Goal: Task Accomplishment & Management: Manage account settings

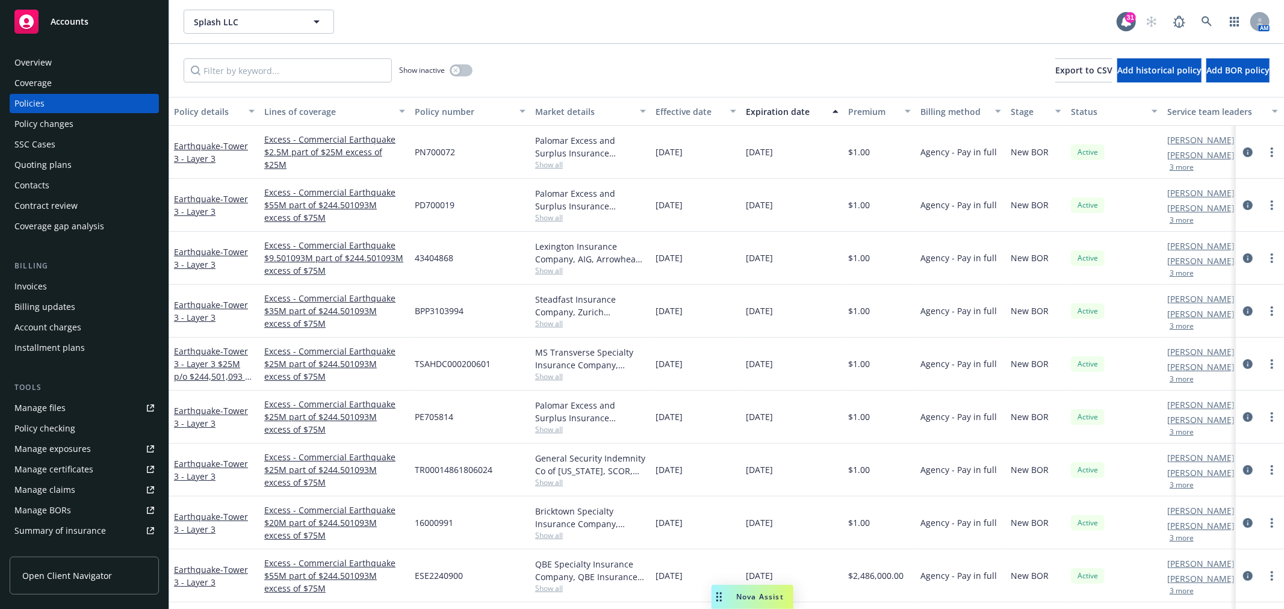
drag, startPoint x: 40, startPoint y: 98, endPoint x: 64, endPoint y: 95, distance: 24.9
click at [40, 98] on div "Policies" at bounding box center [29, 103] width 30 height 19
click at [250, 72] on input "Filter by keyword..." at bounding box center [288, 70] width 208 height 24
click at [280, 73] on input "Filter by keyword..." at bounding box center [288, 70] width 208 height 24
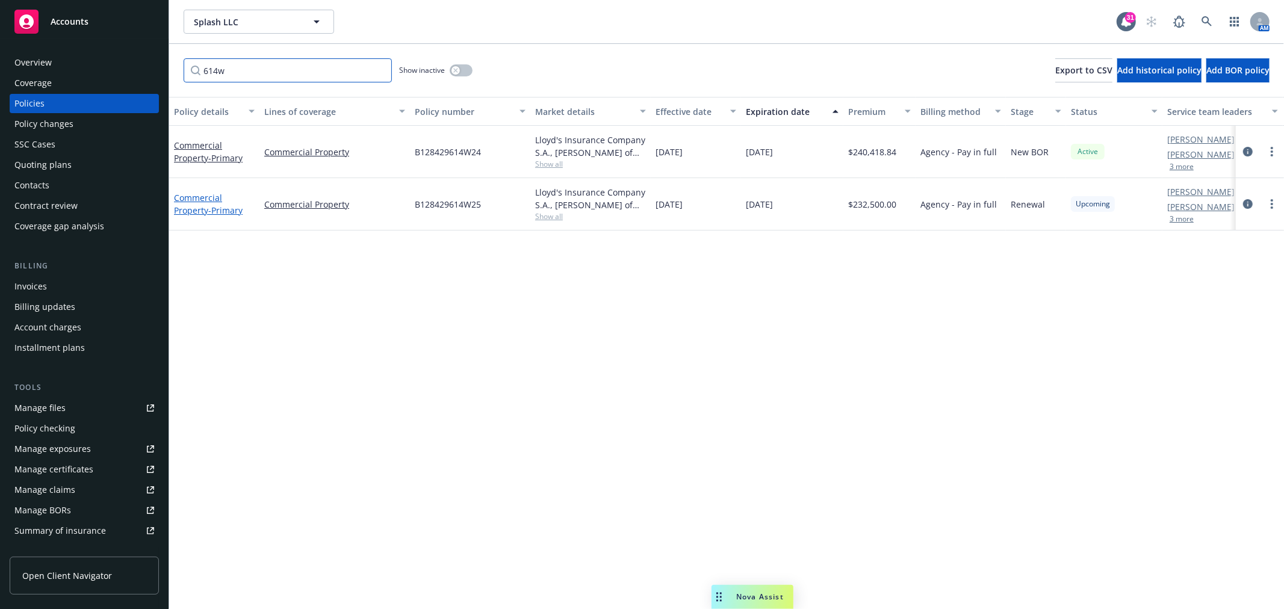
type input "614w"
click at [209, 205] on span "- Primary" at bounding box center [225, 210] width 34 height 11
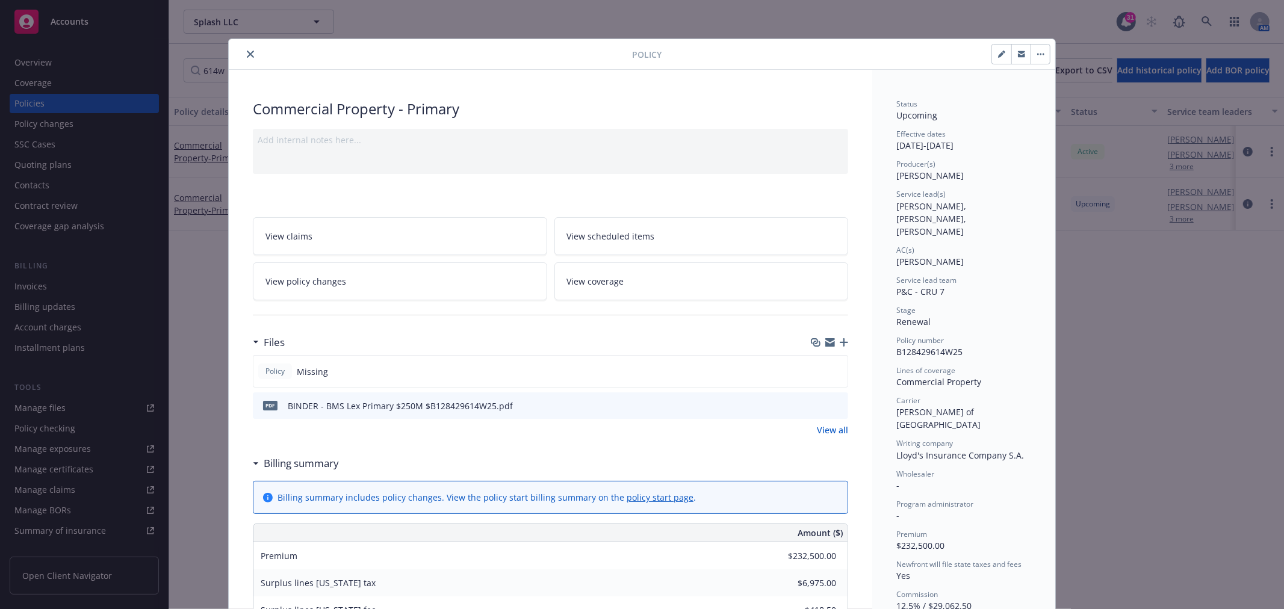
click at [368, 281] on link "View policy changes" at bounding box center [400, 281] width 294 height 38
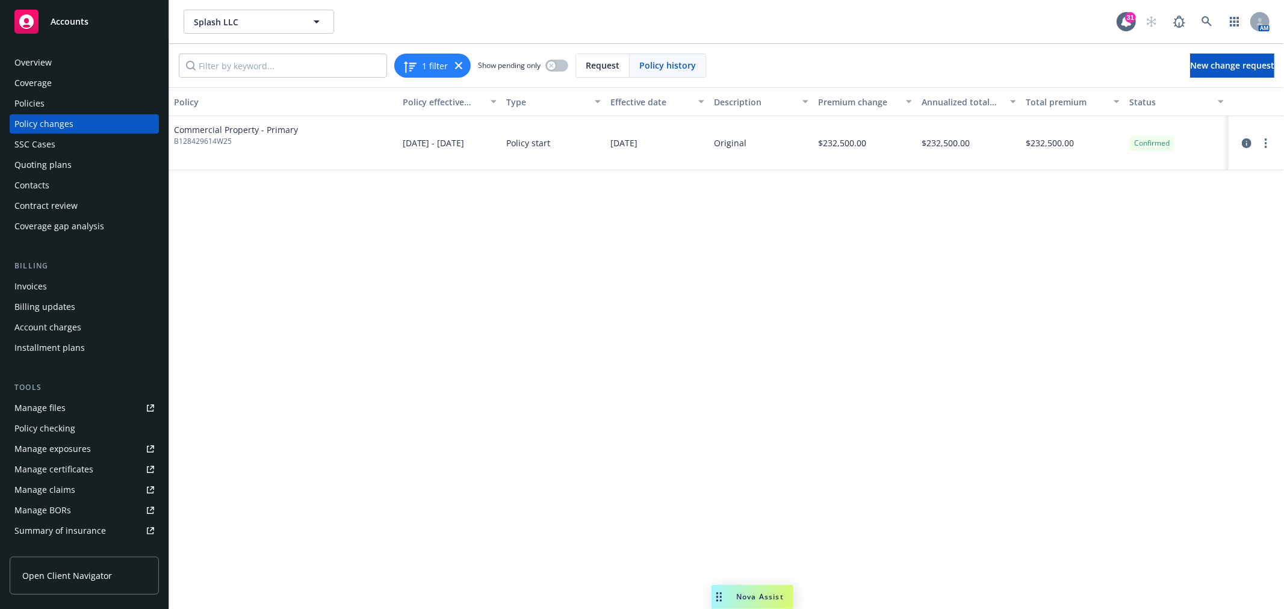
click at [1263, 146] on link "more" at bounding box center [1266, 143] width 14 height 14
click at [1123, 236] on link "Edit billing info" at bounding box center [1169, 240] width 206 height 24
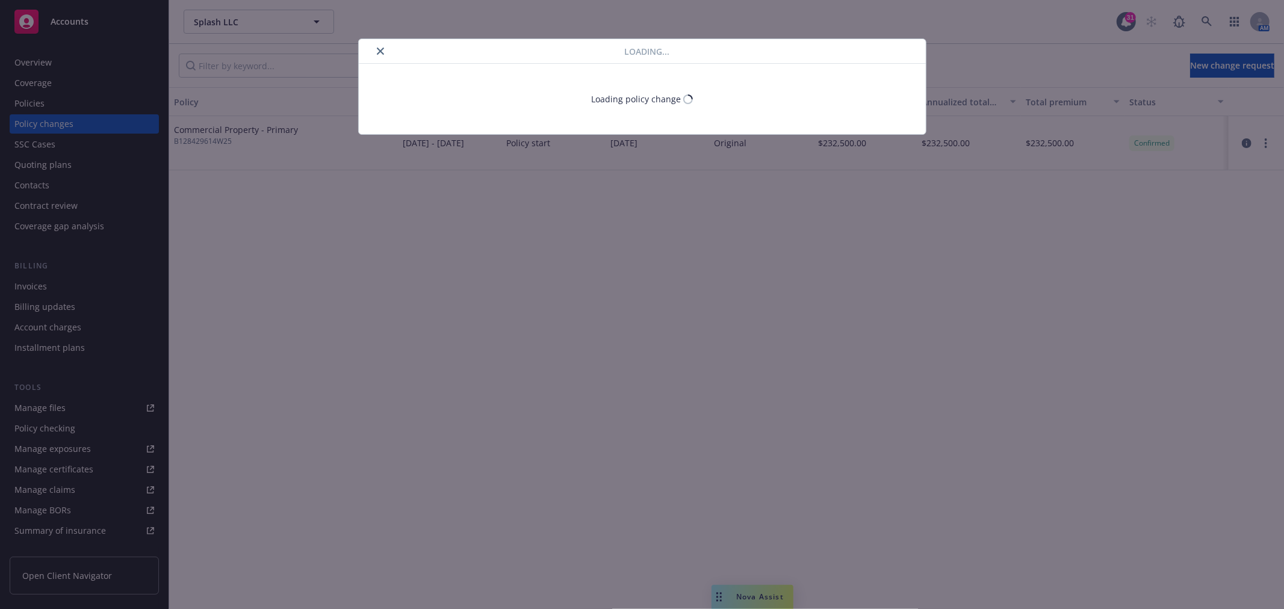
select select "CA"
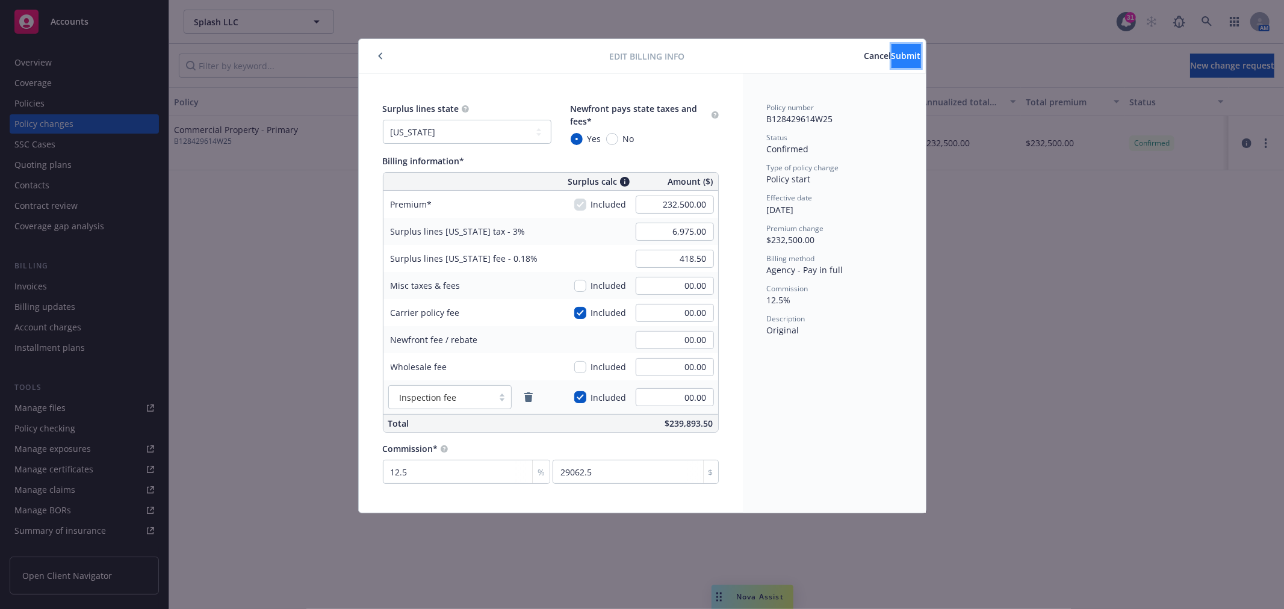
click at [892, 58] on button "Submit" at bounding box center [906, 56] width 29 height 24
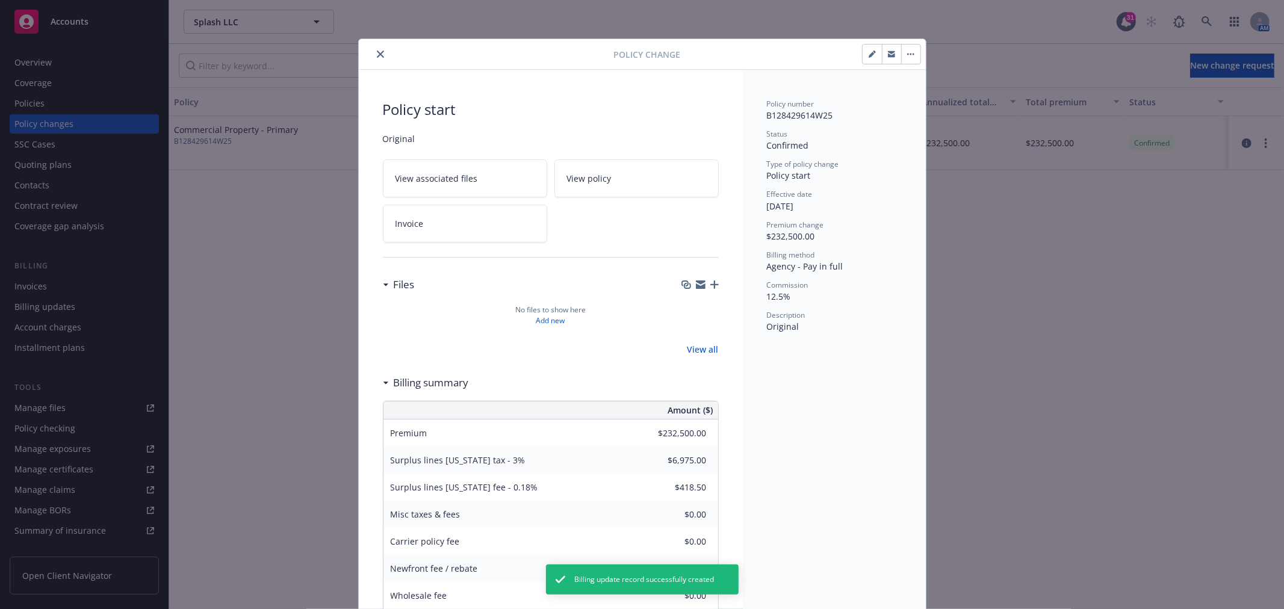
click at [374, 49] on button "close" at bounding box center [380, 54] width 14 height 14
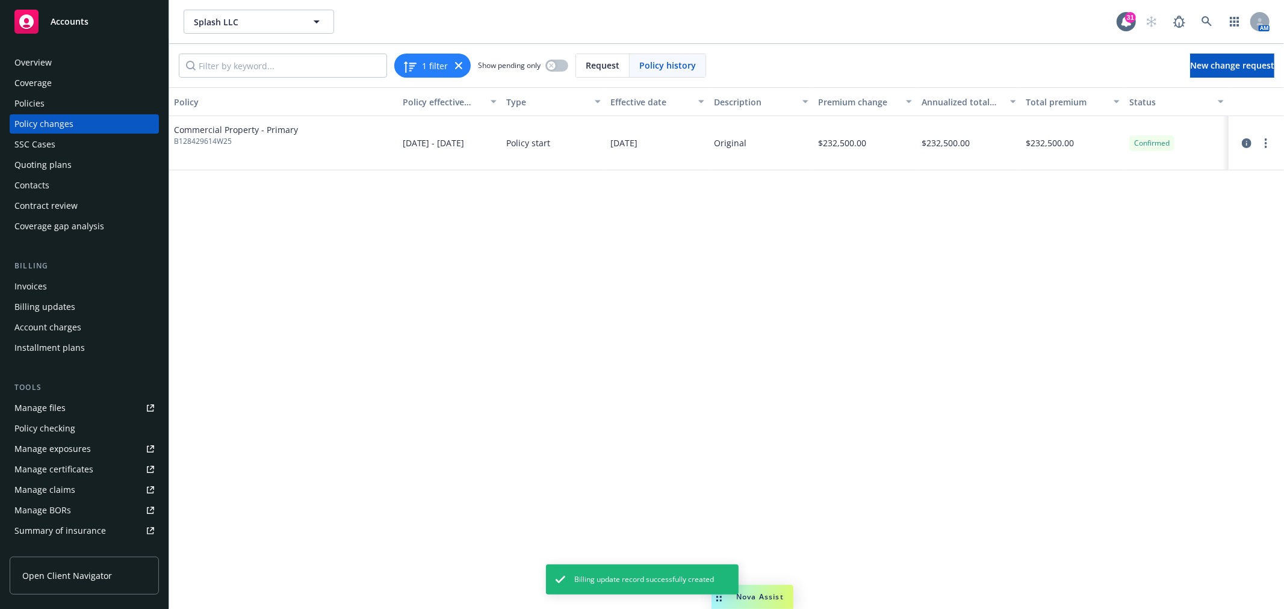
click at [38, 97] on div "Policies" at bounding box center [29, 103] width 30 height 19
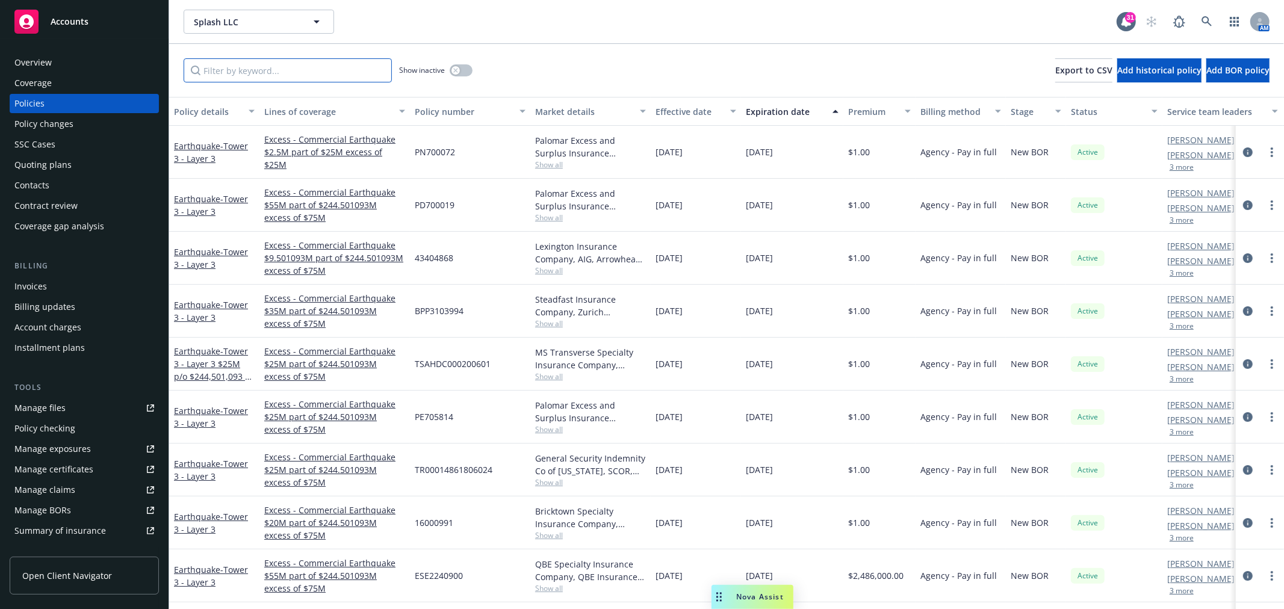
click at [320, 62] on input "Filter by keyword..." at bounding box center [288, 70] width 208 height 24
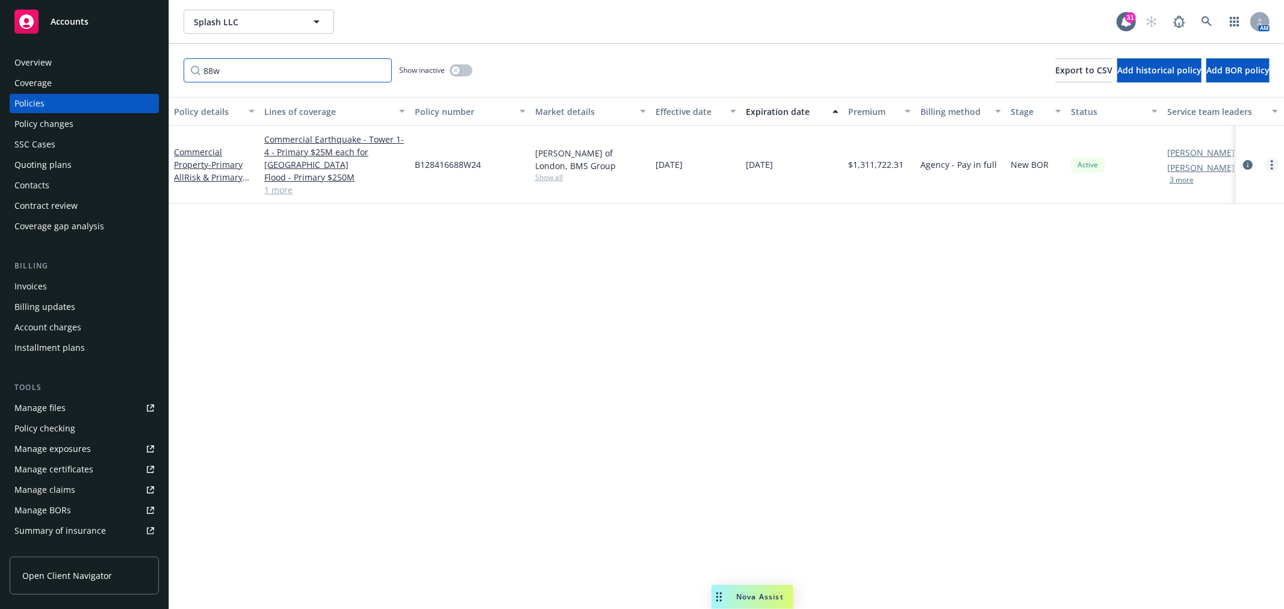
type input "88w"
click at [1278, 161] on link "more" at bounding box center [1272, 165] width 14 height 14
drag, startPoint x: 1211, startPoint y: 213, endPoint x: 1076, endPoint y: 205, distance: 135.1
click at [1211, 213] on link "Renew with incumbent" at bounding box center [1207, 213] width 141 height 24
select select "12"
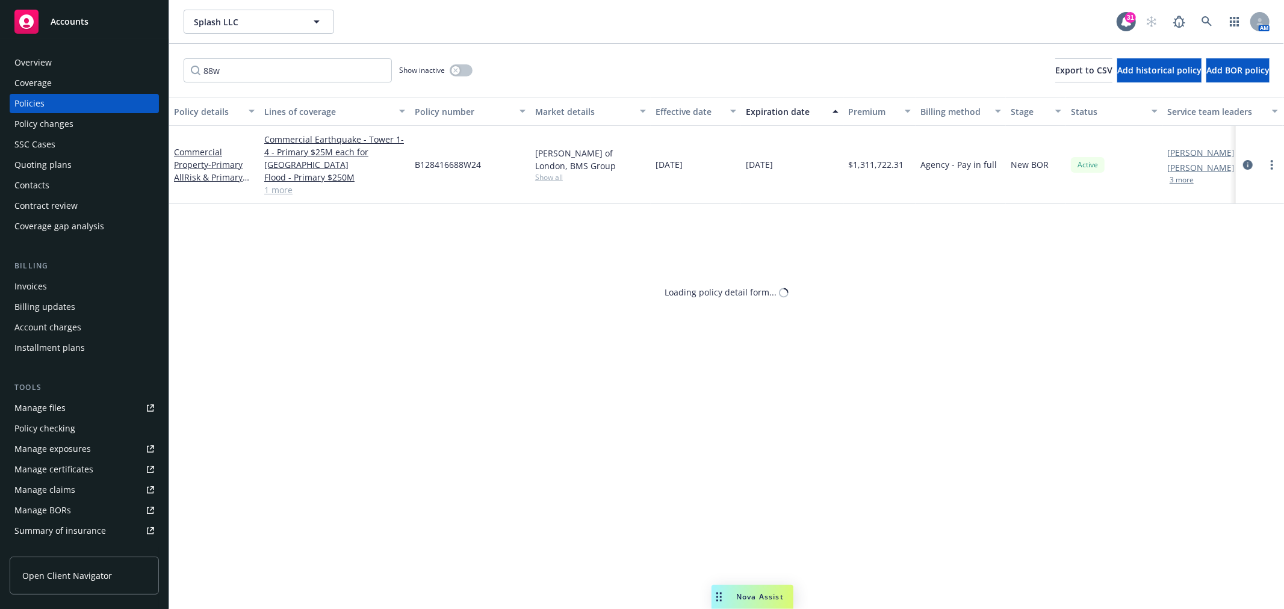
select select "CA"
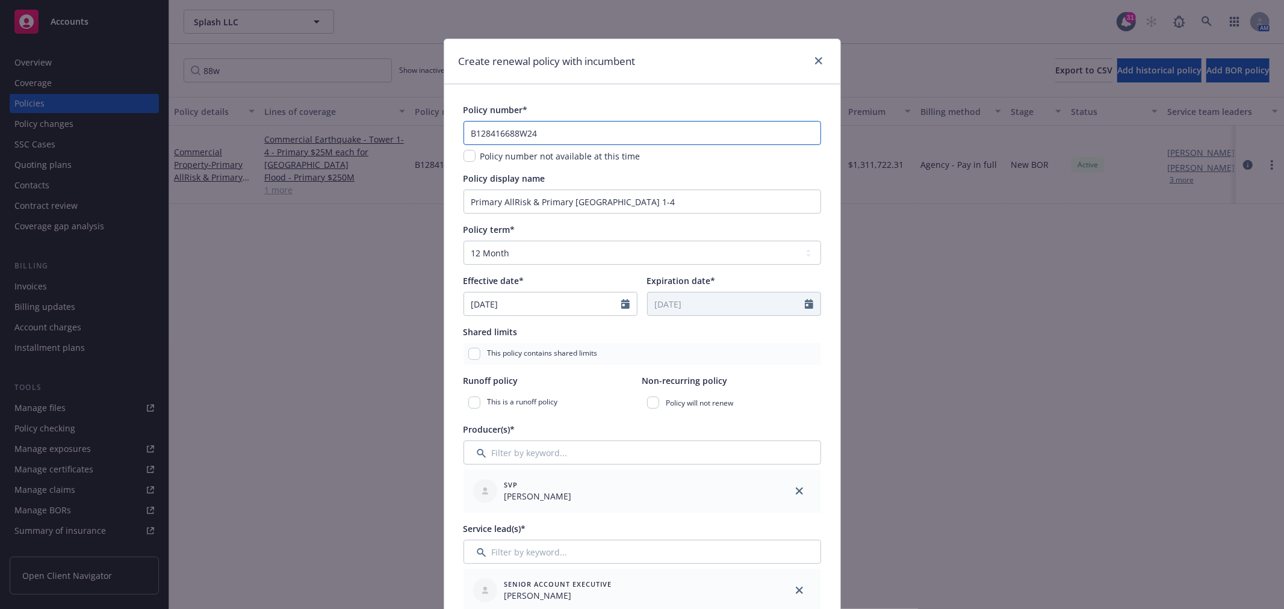
drag, startPoint x: 545, startPoint y: 133, endPoint x: 423, endPoint y: 139, distance: 122.4
click at [423, 139] on div "Create renewal policy with incumbent Policy number* B128416688W24 Policy number…" at bounding box center [642, 304] width 1284 height 609
paste input "5"
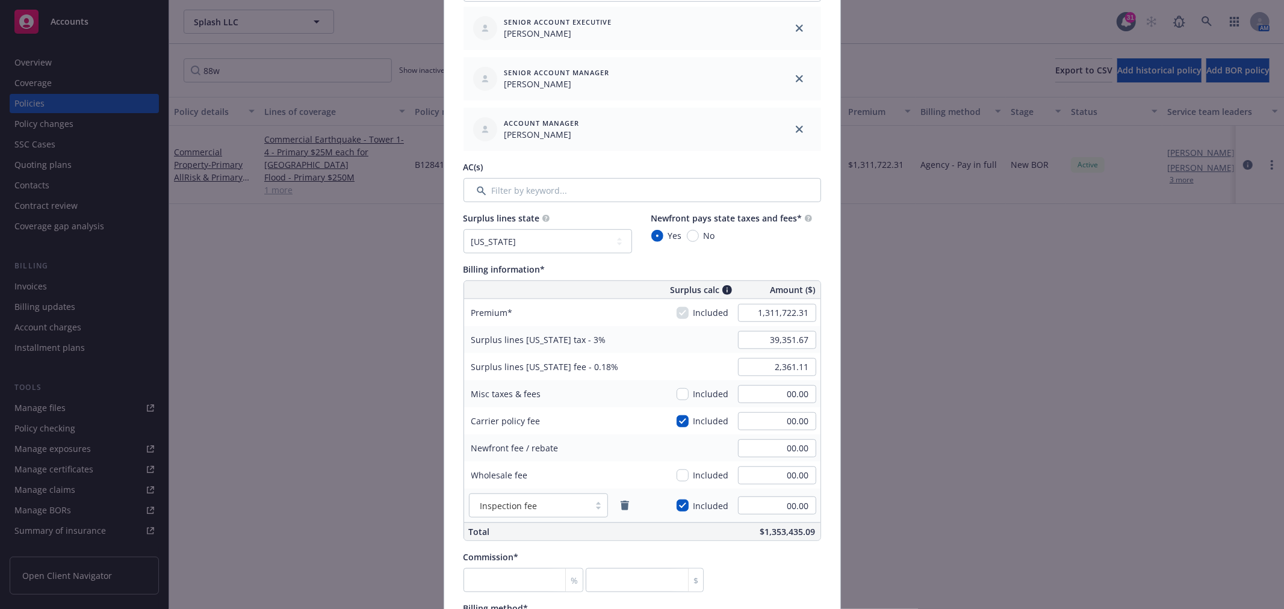
scroll to position [602, 0]
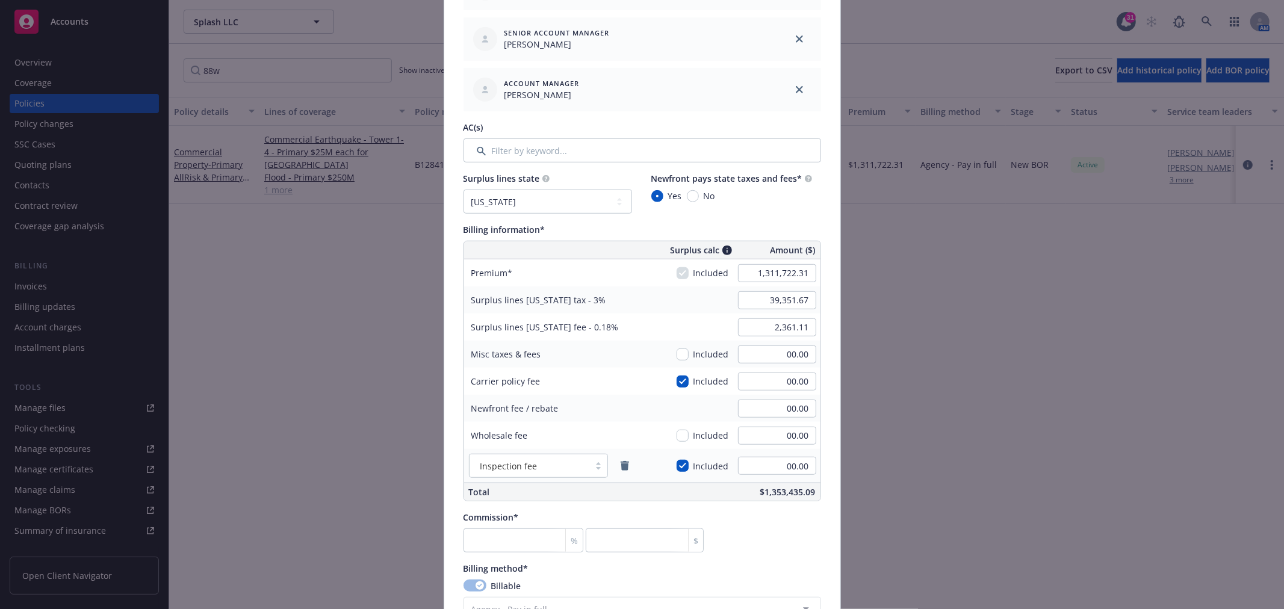
type input "B128416688W25"
click at [560, 152] on input "Filter by keyword..." at bounding box center [643, 150] width 358 height 24
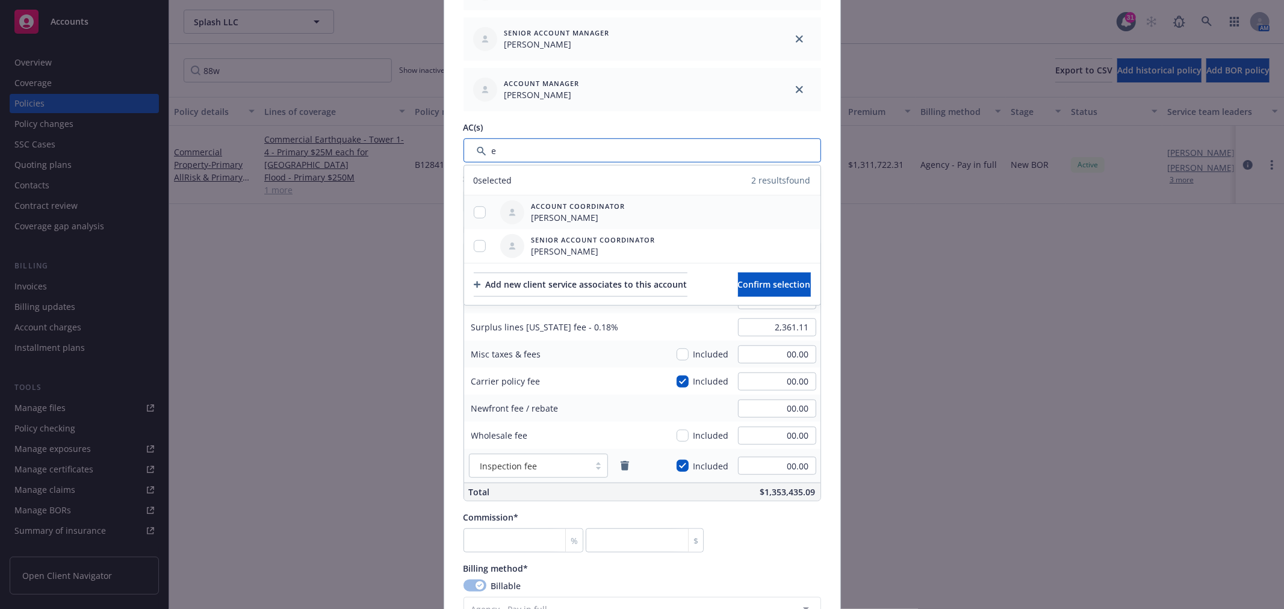
type input "e"
click at [479, 211] on input "checkbox" at bounding box center [480, 212] width 12 height 12
checkbox input "true"
click at [759, 279] on span "Confirm selection" at bounding box center [774, 284] width 73 height 11
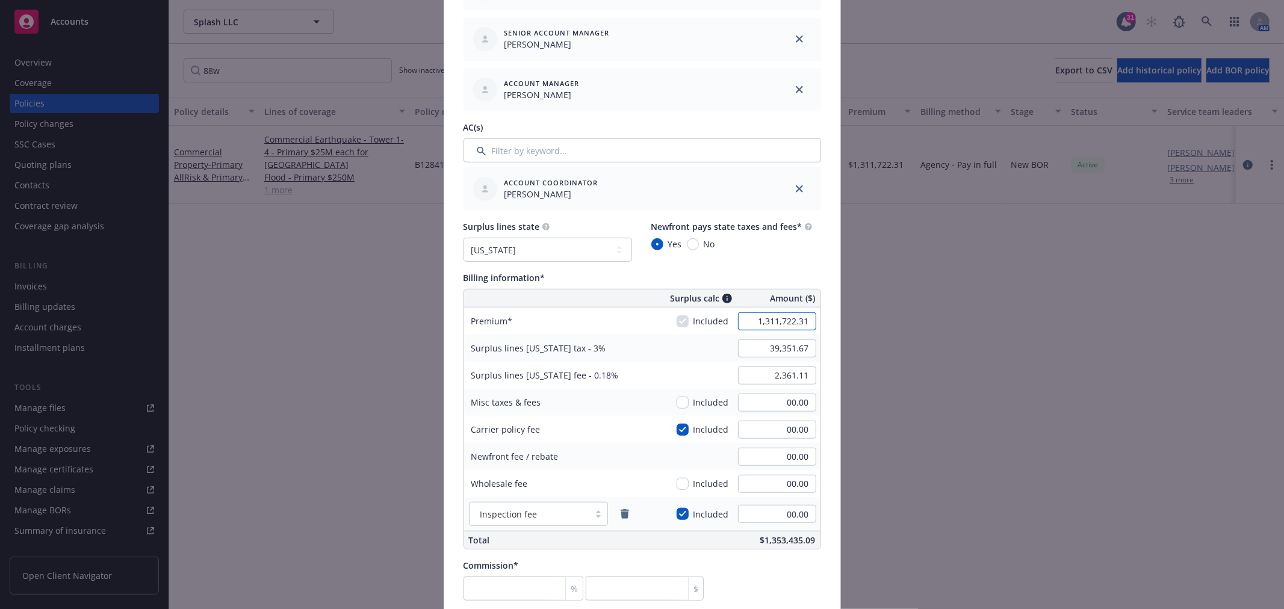
click at [746, 325] on input "1,311,722.31" at bounding box center [777, 321] width 78 height 18
click at [801, 322] on input "1,311,722.31" at bounding box center [777, 321] width 78 height 18
click at [769, 324] on input "1,311,722.311165500" at bounding box center [777, 321] width 78 height 18
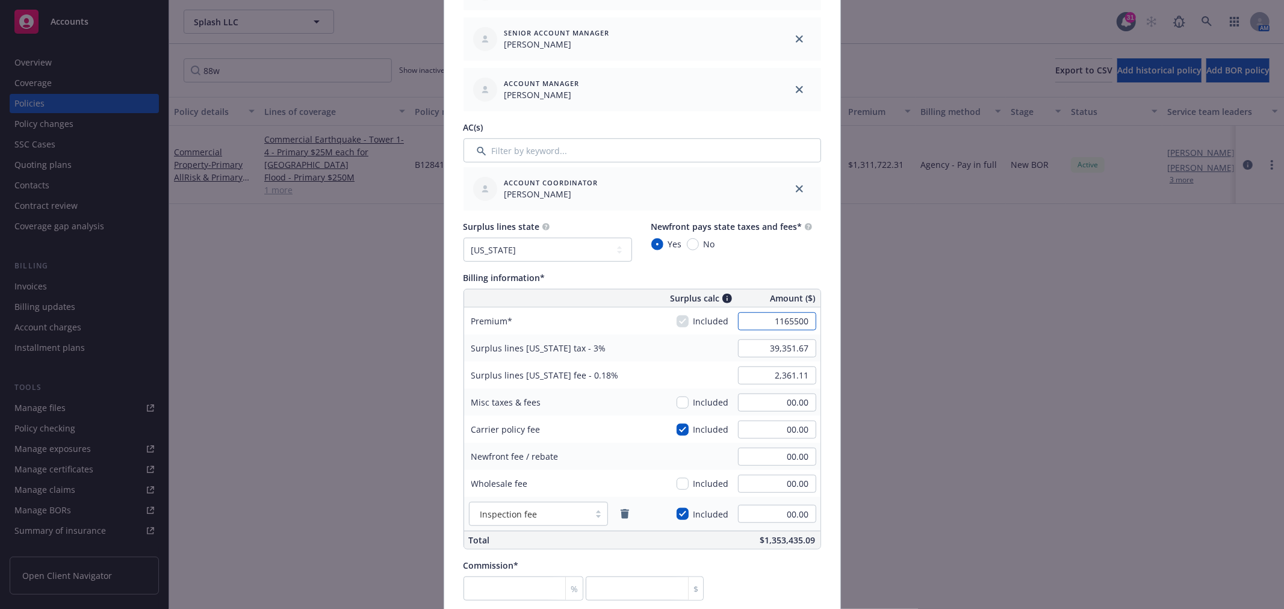
type input "1,165,500.00"
type input "34,965.00"
type input "2,097.90"
click at [738, 346] on input "34,965.00" at bounding box center [777, 349] width 78 height 18
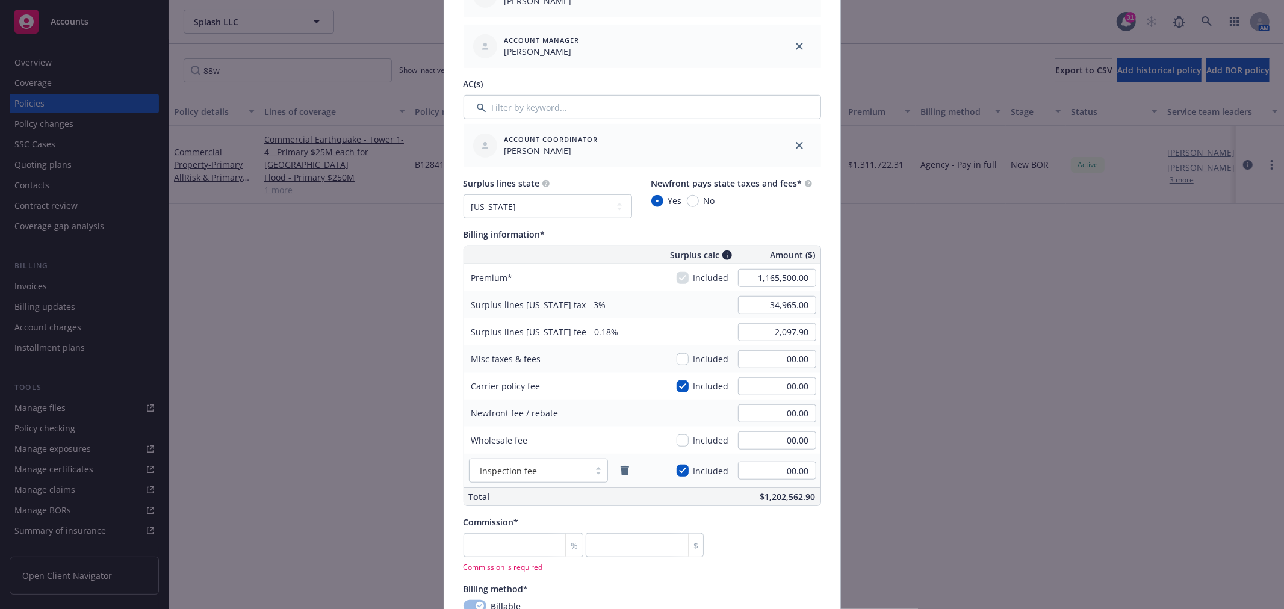
scroll to position [669, 0]
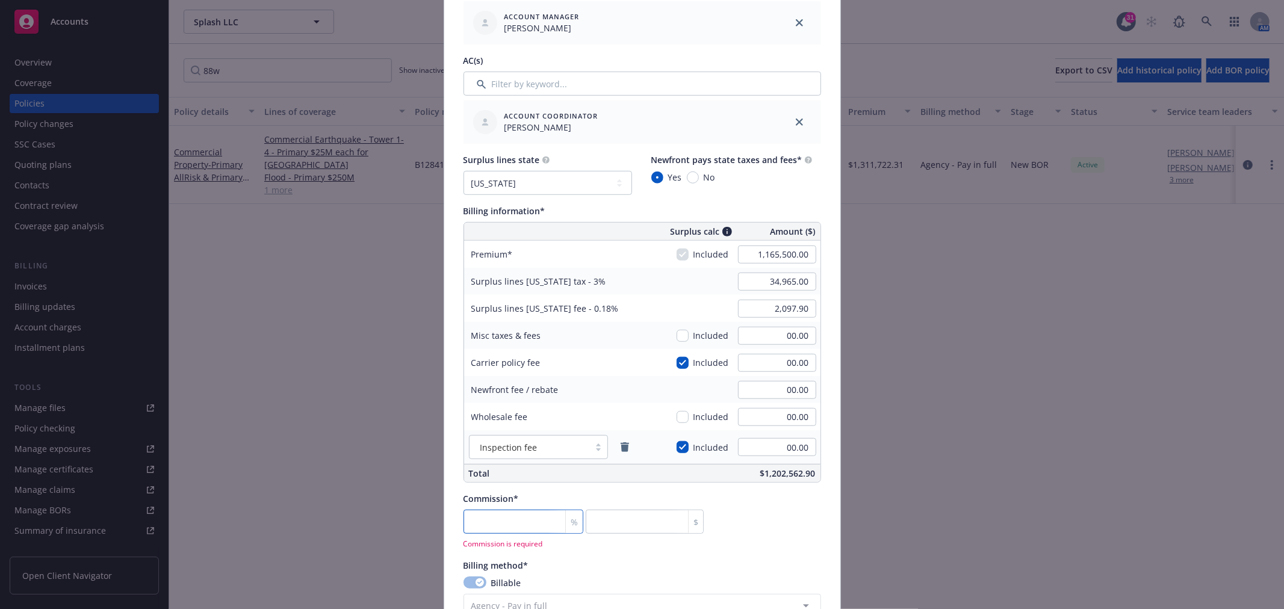
click at [530, 524] on input "number" at bounding box center [524, 522] width 120 height 24
type input "1"
type input "11655"
type input "12"
type input "139860"
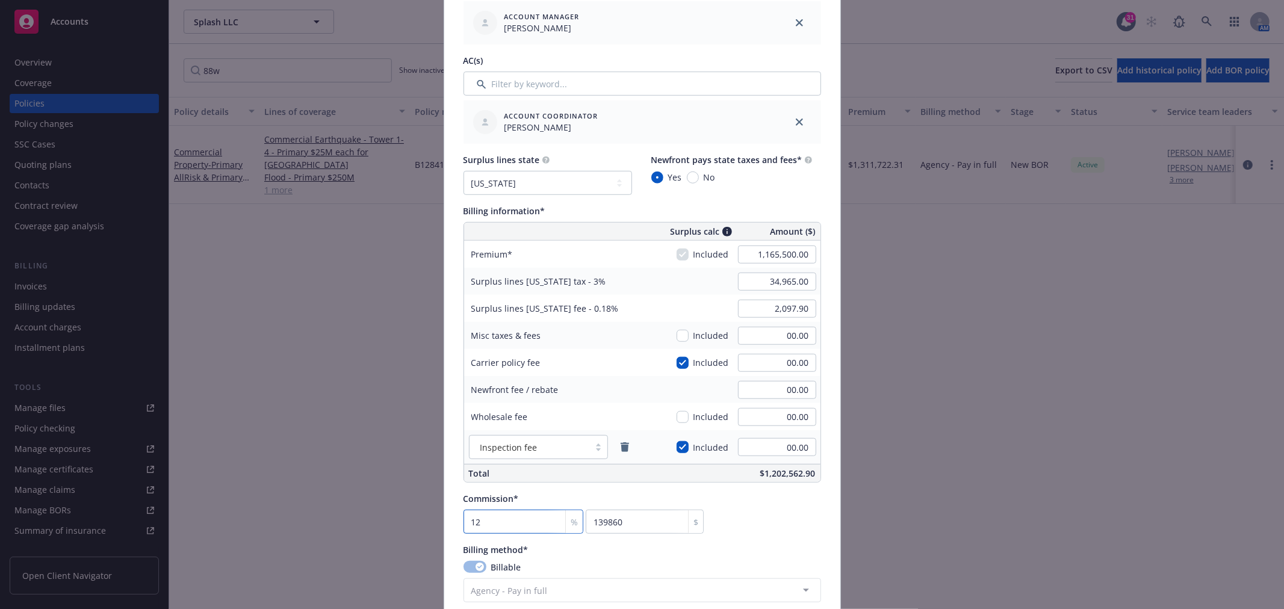
type input "12.5"
type input "145687.5"
type input "12.5"
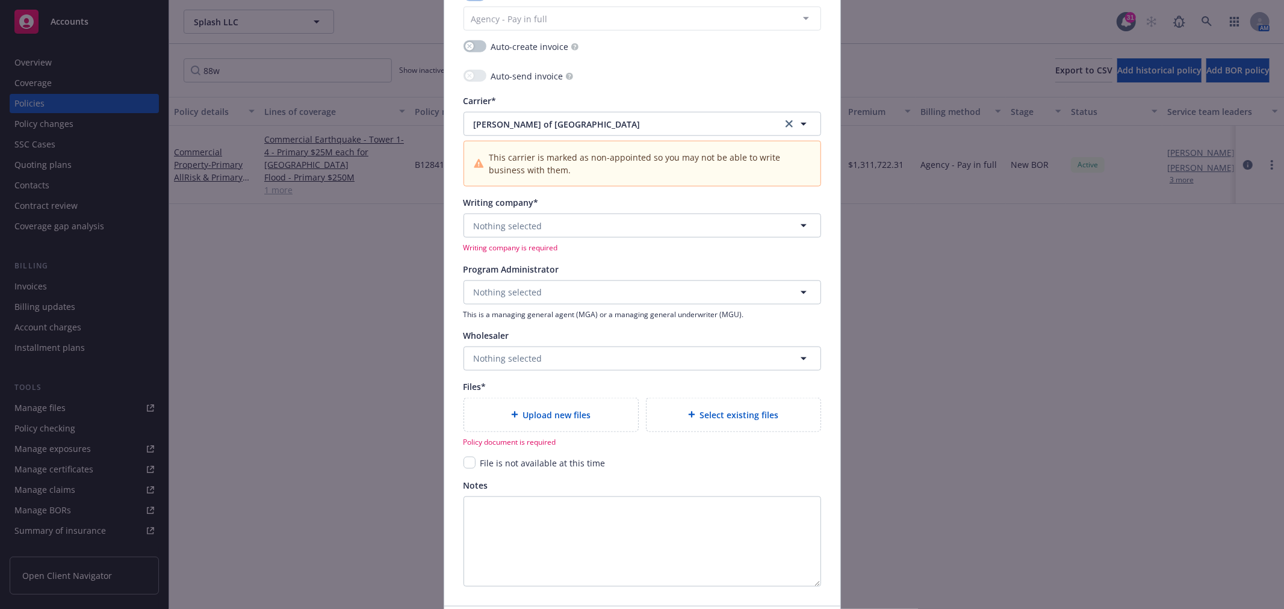
scroll to position [1271, 0]
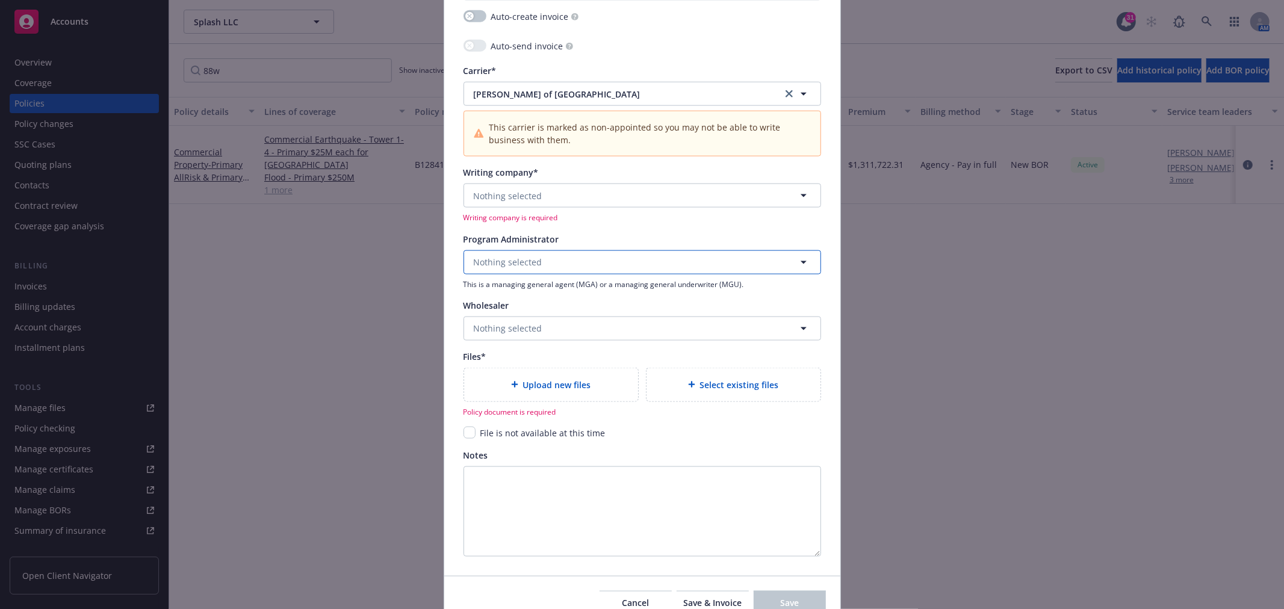
click at [615, 268] on button "Nothing selected" at bounding box center [643, 262] width 358 height 24
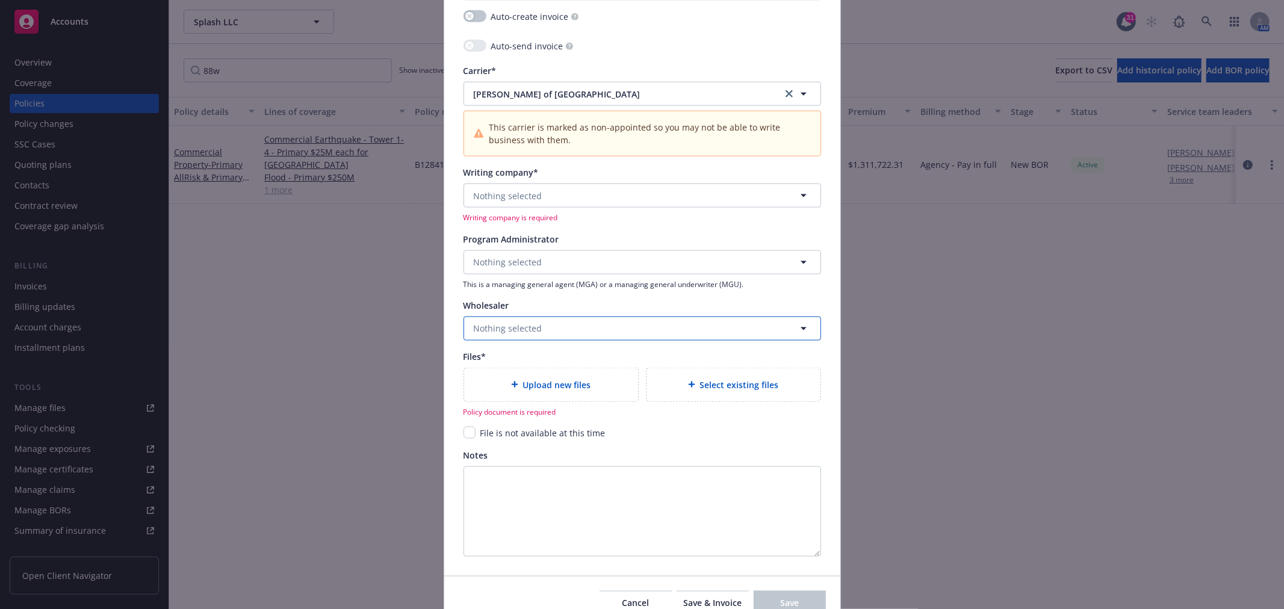
click at [556, 330] on button "Nothing selected" at bounding box center [643, 329] width 358 height 24
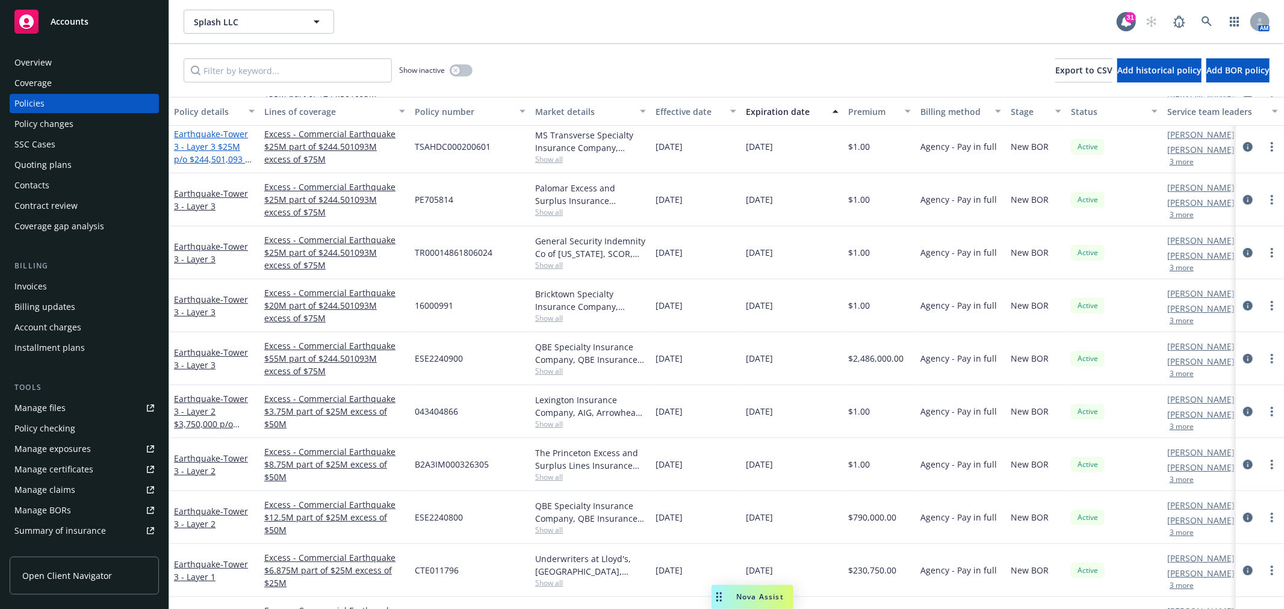
scroll to position [0, 0]
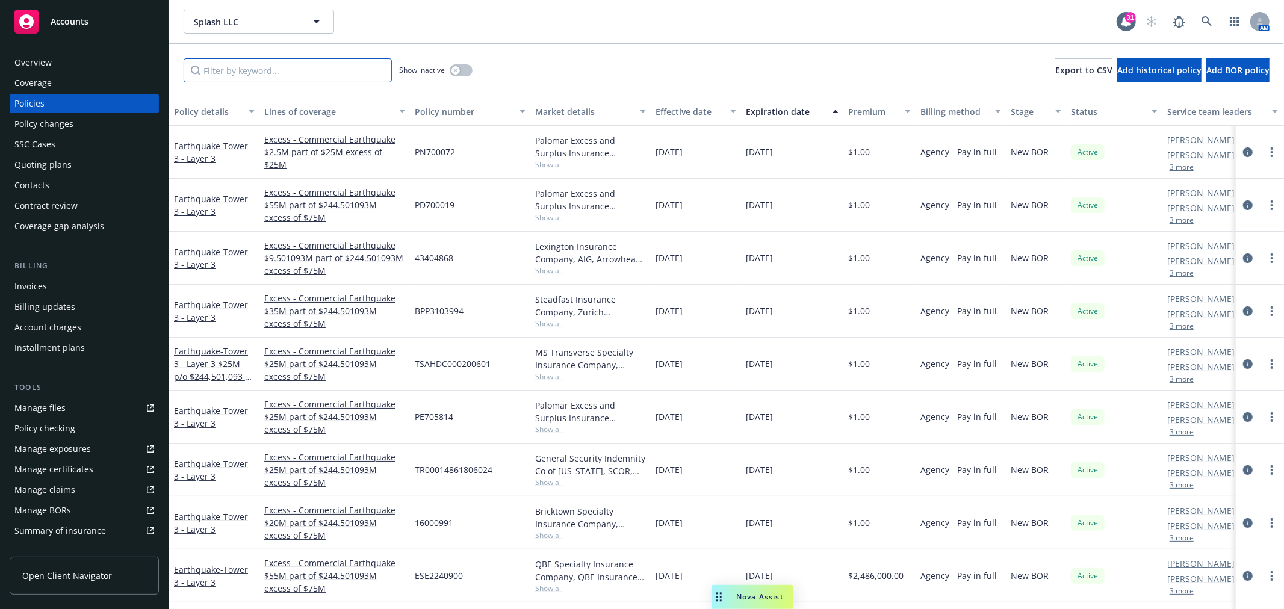
drag, startPoint x: 233, startPoint y: 71, endPoint x: 329, endPoint y: 39, distance: 100.9
click at [233, 71] on input "Filter by keyword..." at bounding box center [288, 70] width 208 height 24
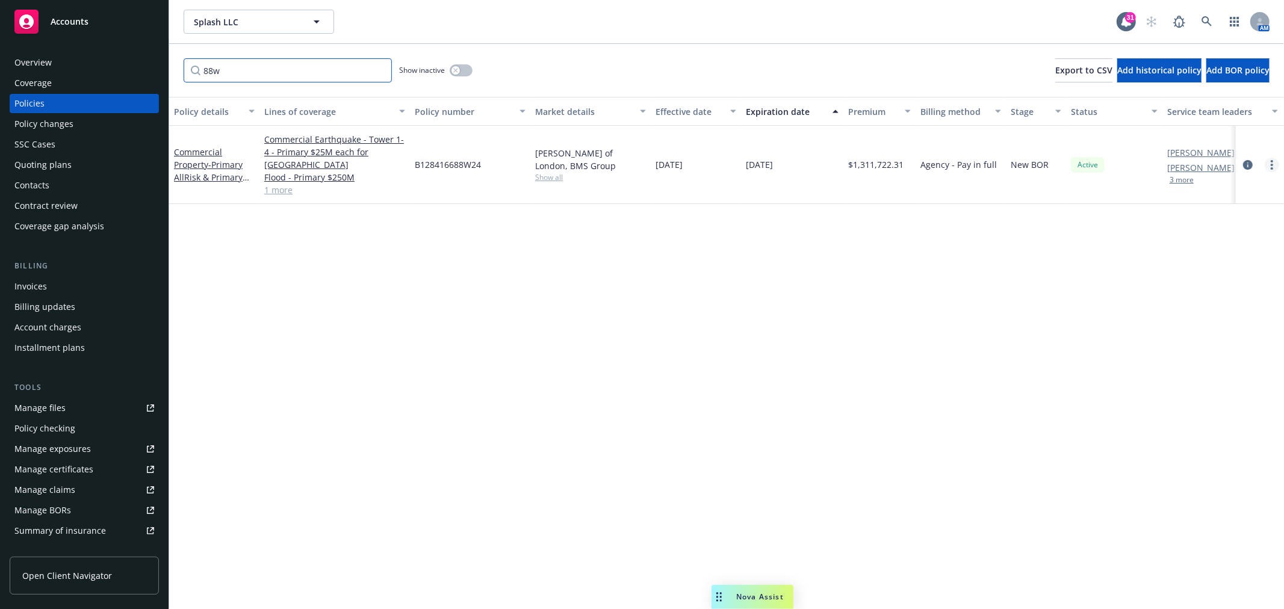
type input "88w"
click at [1269, 161] on link "more" at bounding box center [1272, 165] width 14 height 14
click at [1204, 213] on link "Renew with incumbent" at bounding box center [1207, 213] width 141 height 24
select select "12"
select select "CA"
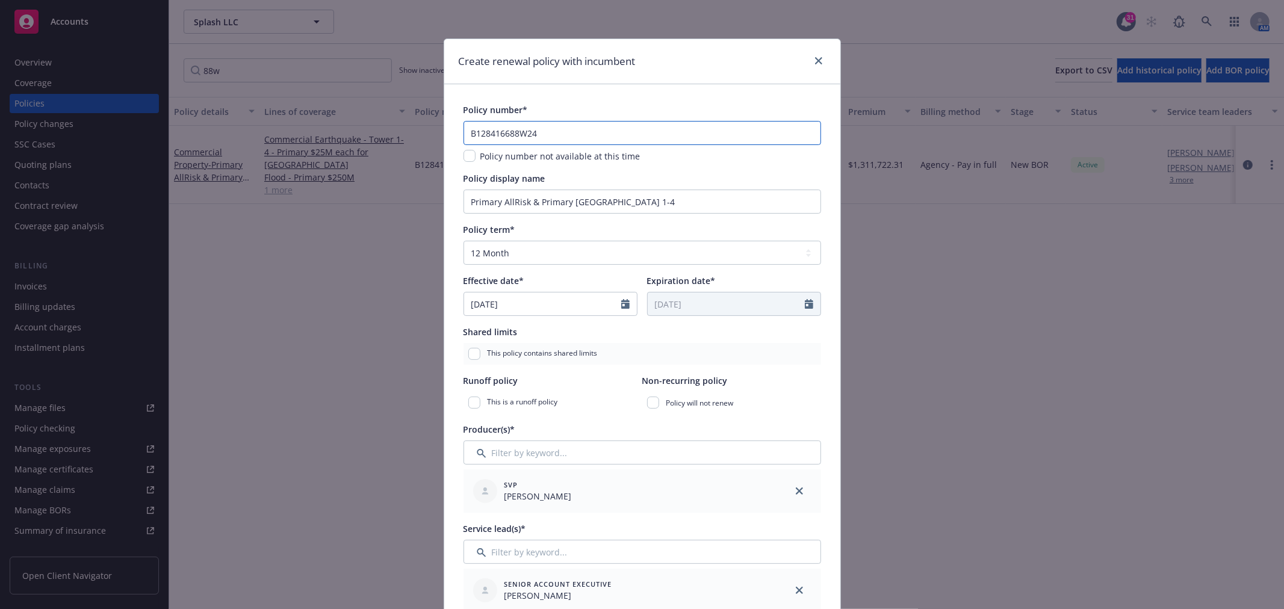
click at [556, 127] on input "B128416688W24" at bounding box center [643, 133] width 358 height 24
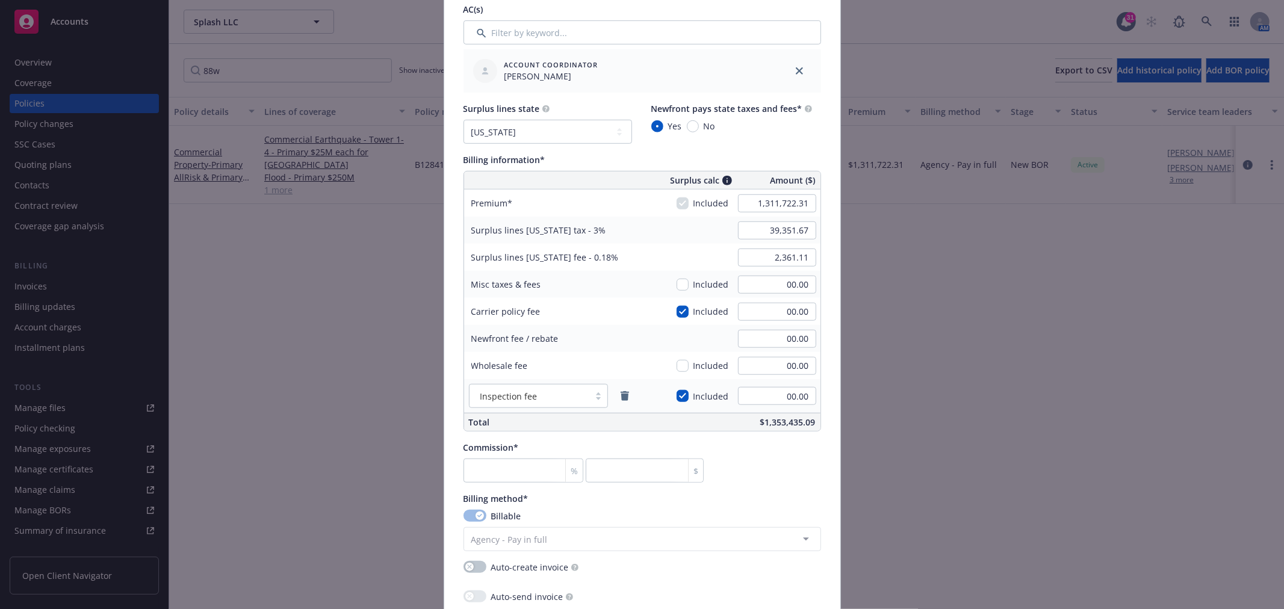
scroll to position [736, 0]
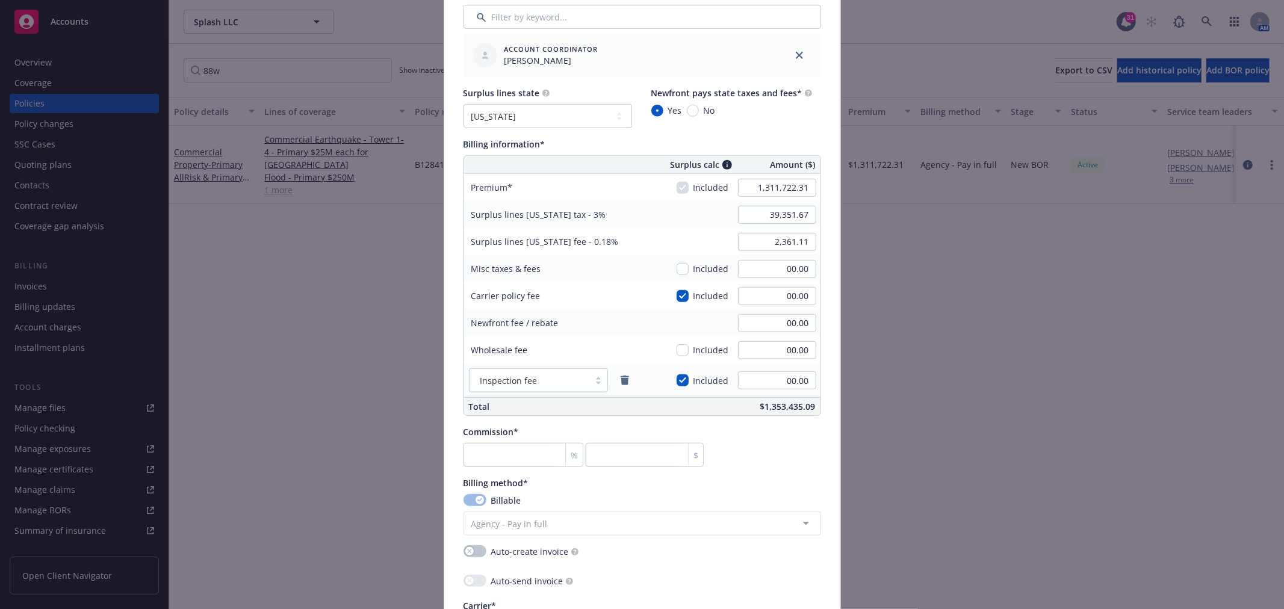
type input "B128416688W25"
click at [762, 185] on input "1,311,722.31" at bounding box center [777, 188] width 78 height 18
paste input "$1,165,500.00"
click at [751, 187] on input "$1,165,500.00" at bounding box center [777, 188] width 78 height 18
type input "1,165,500.00"
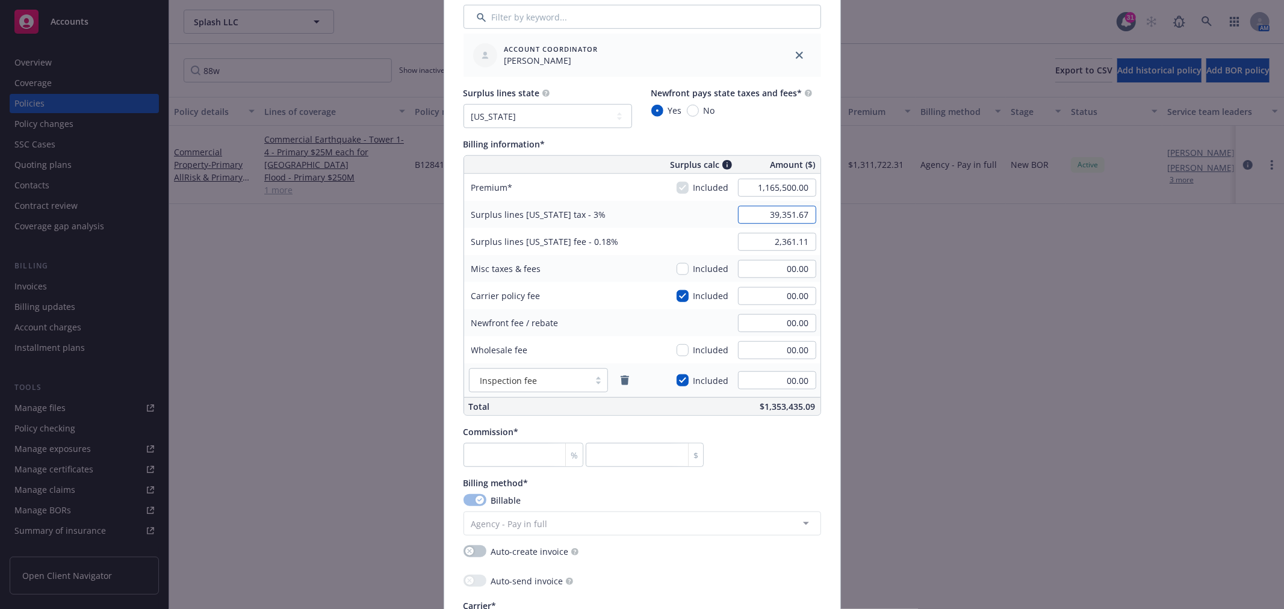
type input "34,965.00"
type input "2,097.90"
click at [738, 213] on input "34,965.00" at bounding box center [777, 215] width 78 height 18
click at [498, 456] on input "number" at bounding box center [524, 455] width 120 height 24
type input "1"
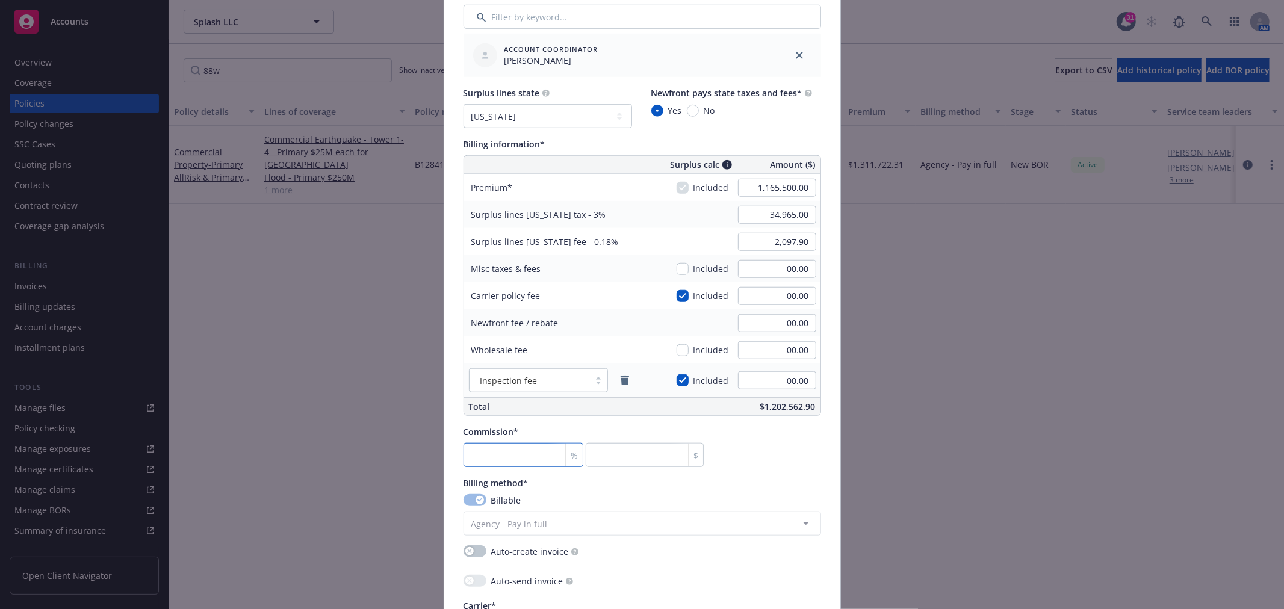
type input "11655"
type input "12"
type input "139860"
type input "12.5"
type input "145687.5"
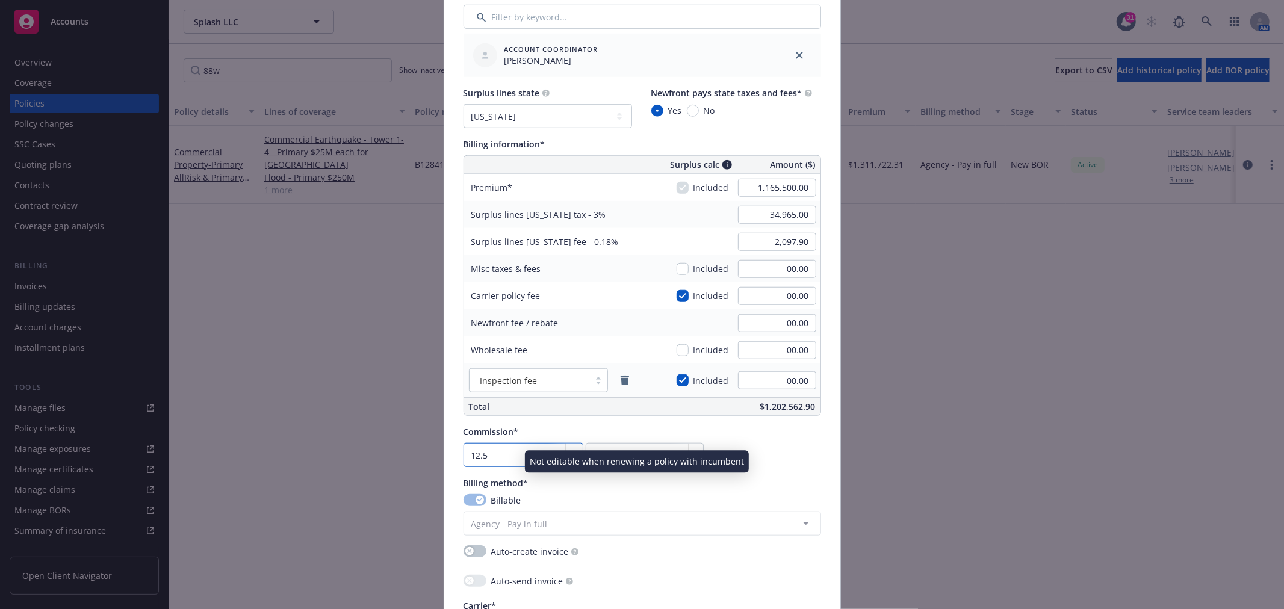
type input "12.5"
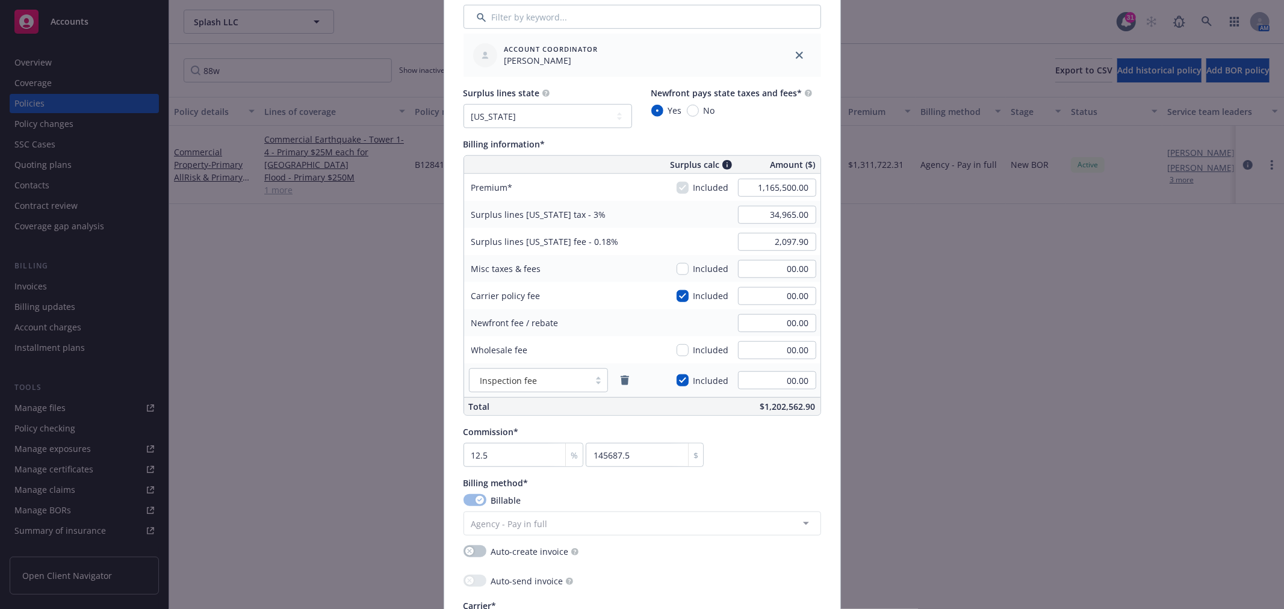
click at [743, 476] on div "Policy number* B128416688W25 Policy number not available at this time Policy di…" at bounding box center [643, 214] width 358 height 1693
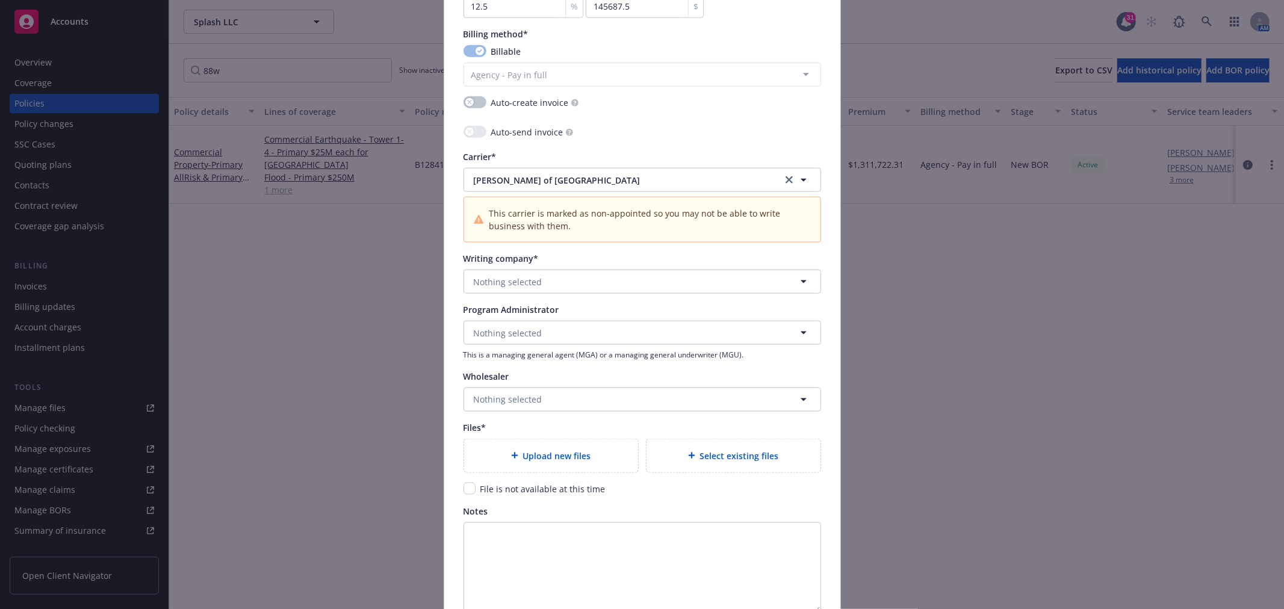
scroll to position [1204, 0]
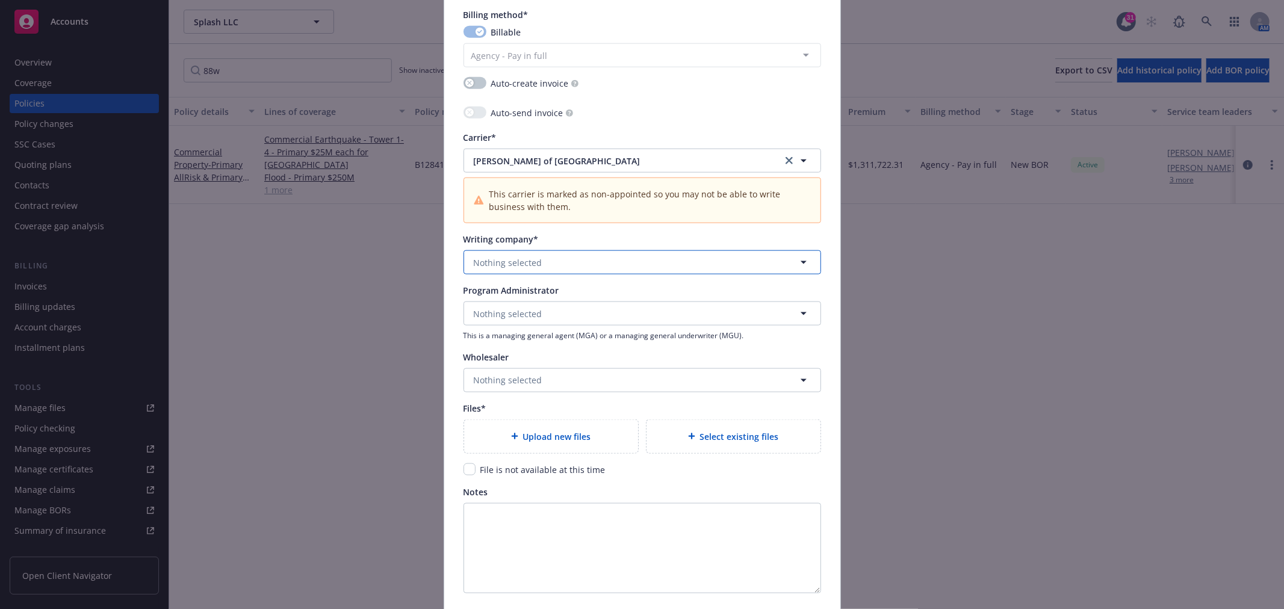
click at [600, 262] on button "Nothing selected" at bounding box center [643, 262] width 358 height 24
click at [540, 298] on strong "Lloyd's Insurance Company S.A." at bounding box center [542, 296] width 131 height 11
click at [532, 311] on span "Nothing selected" at bounding box center [508, 314] width 69 height 13
type input "l"
type input "qbe"
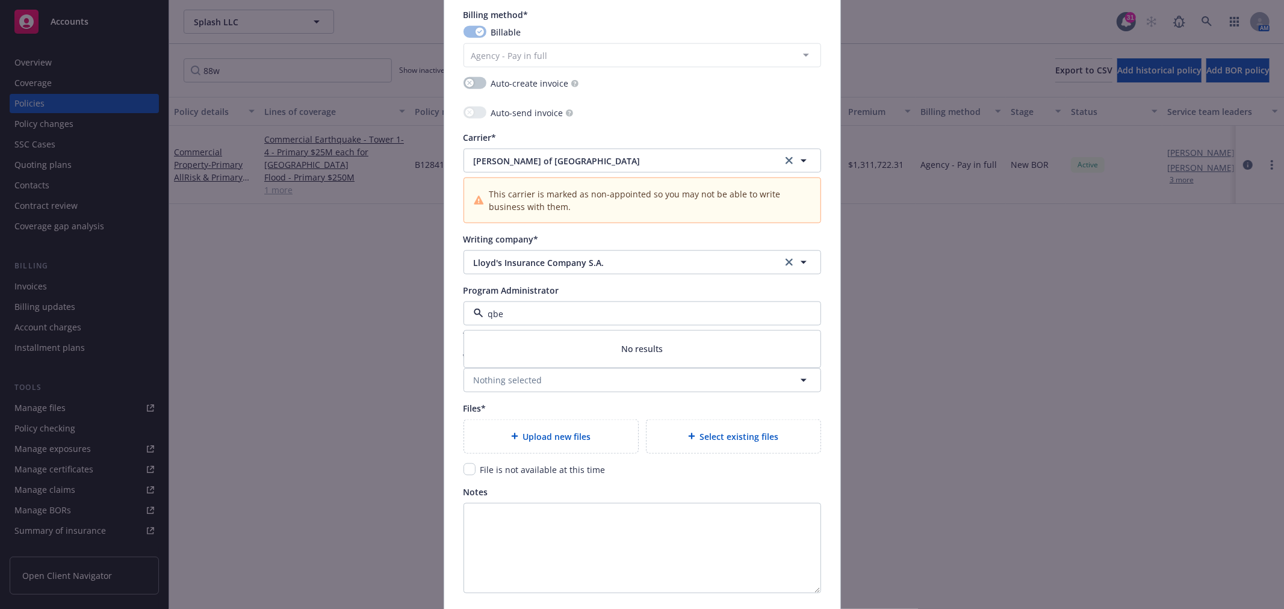
click at [597, 304] on div "qbe" at bounding box center [643, 314] width 358 height 24
click at [510, 343] on span "No results" at bounding box center [642, 349] width 356 height 37
click at [534, 311] on input "qbe" at bounding box center [639, 314] width 313 height 13
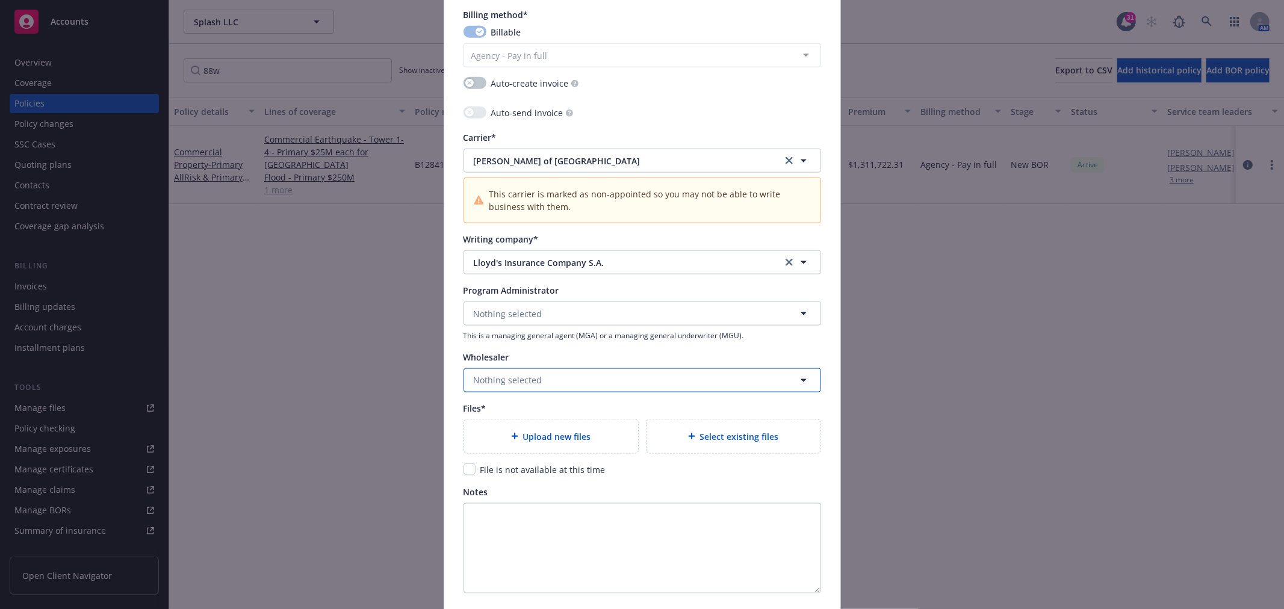
click at [518, 383] on span "Nothing selected" at bounding box center [508, 380] width 69 height 13
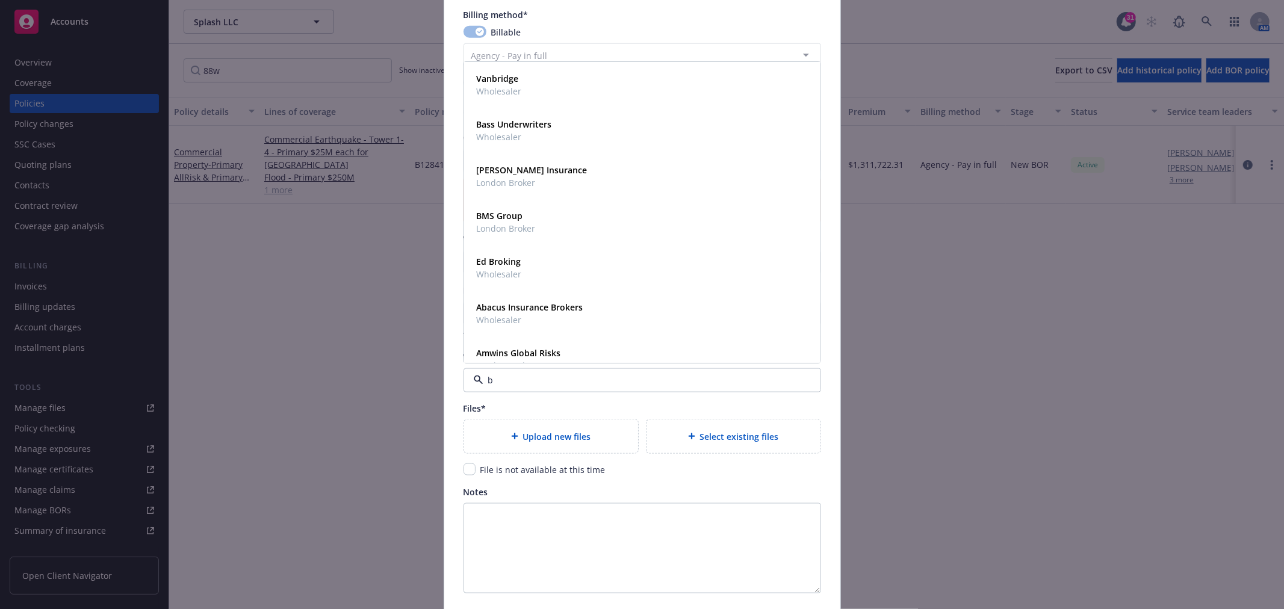
type input "bm"
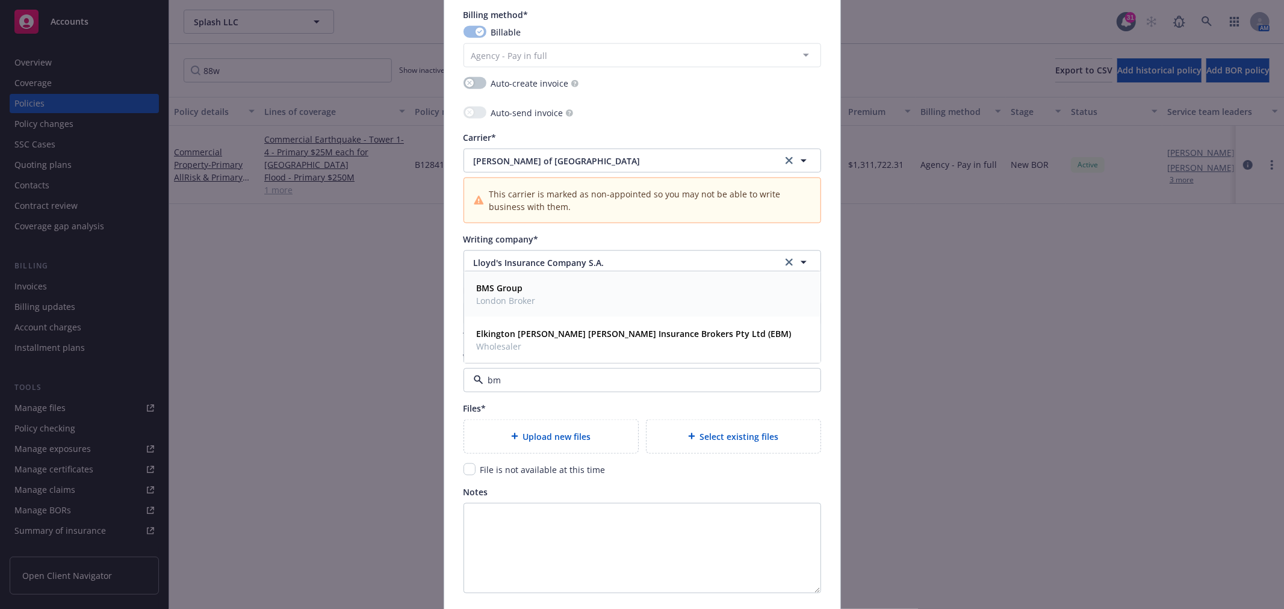
click at [494, 294] on span "BMS Group" at bounding box center [506, 288] width 59 height 13
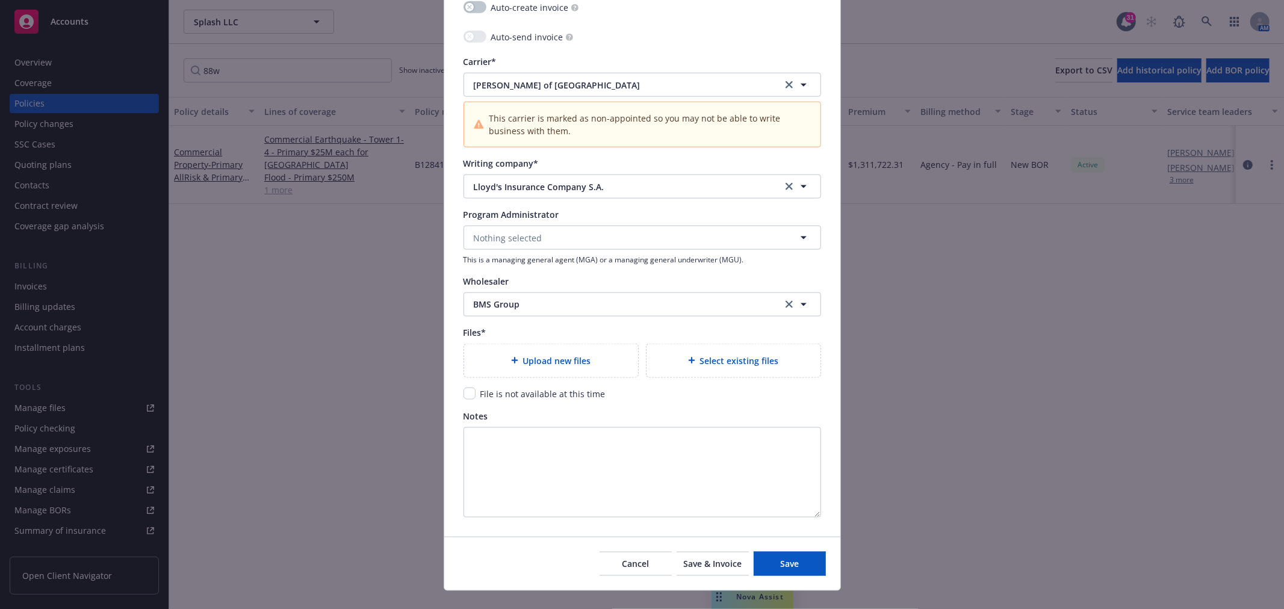
scroll to position [1302, 0]
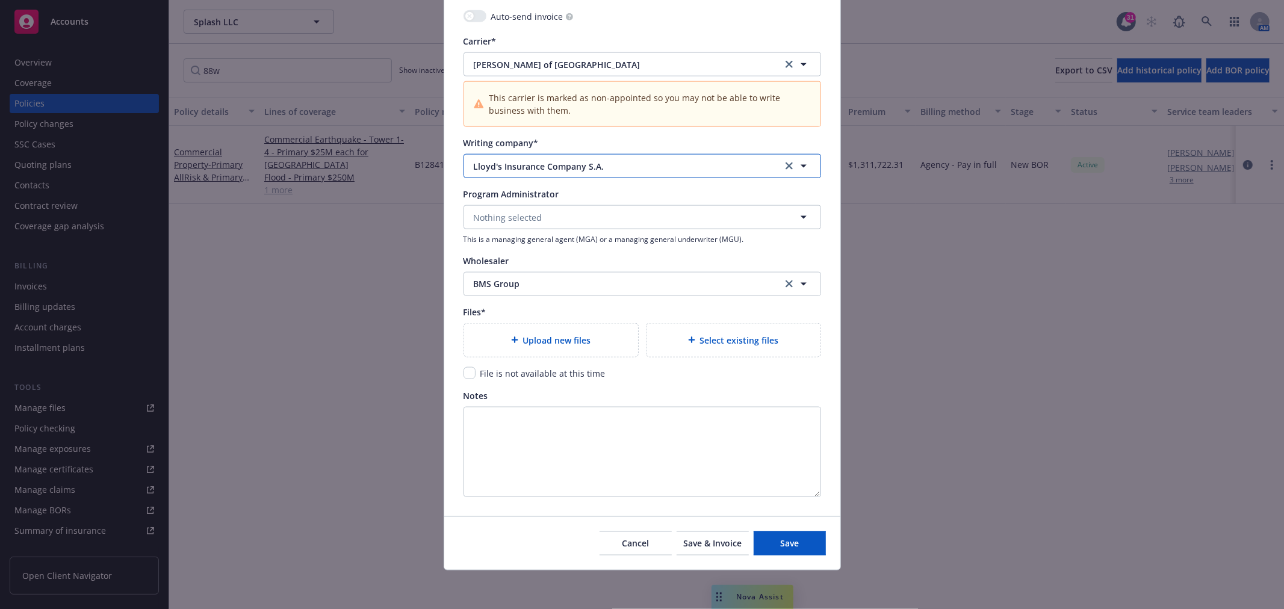
click at [644, 166] on span "Lloyd's Insurance Company S.A." at bounding box center [619, 166] width 290 height 13
click at [606, 169] on span "Lloyd's Insurance Company S.A." at bounding box center [619, 166] width 290 height 13
type input "q"
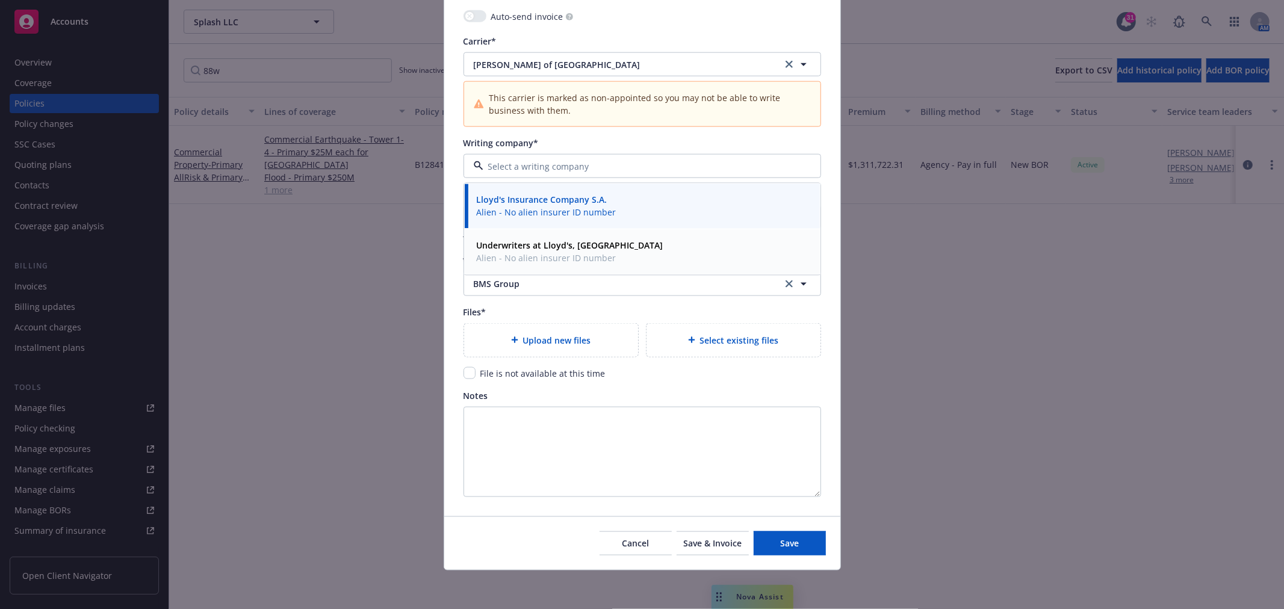
click at [569, 247] on strong "Underwriters at Lloyd's, [GEOGRAPHIC_DATA]" at bounding box center [570, 245] width 187 height 11
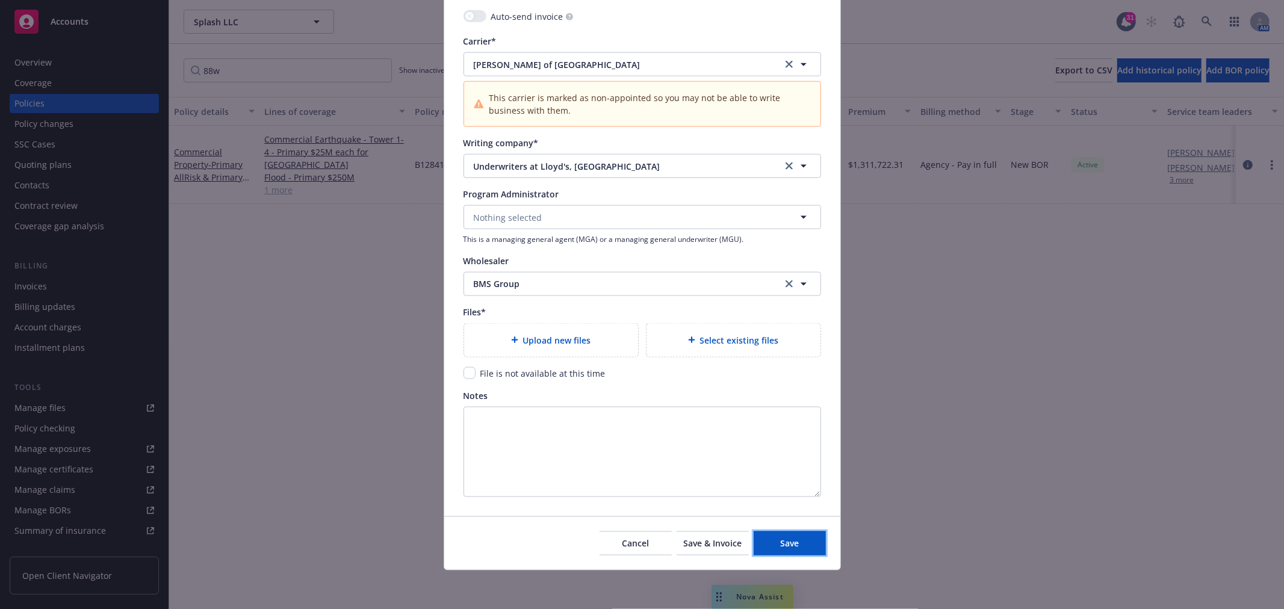
click at [793, 546] on span "Save" at bounding box center [789, 543] width 19 height 11
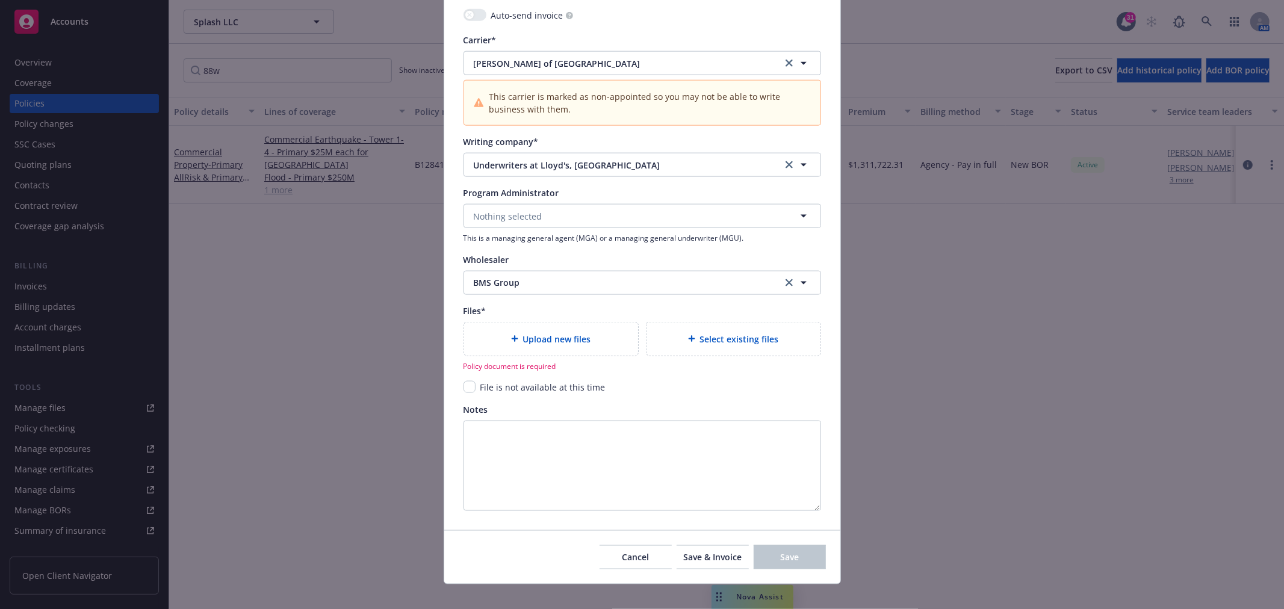
click at [543, 336] on span "Upload new files" at bounding box center [557, 339] width 68 height 13
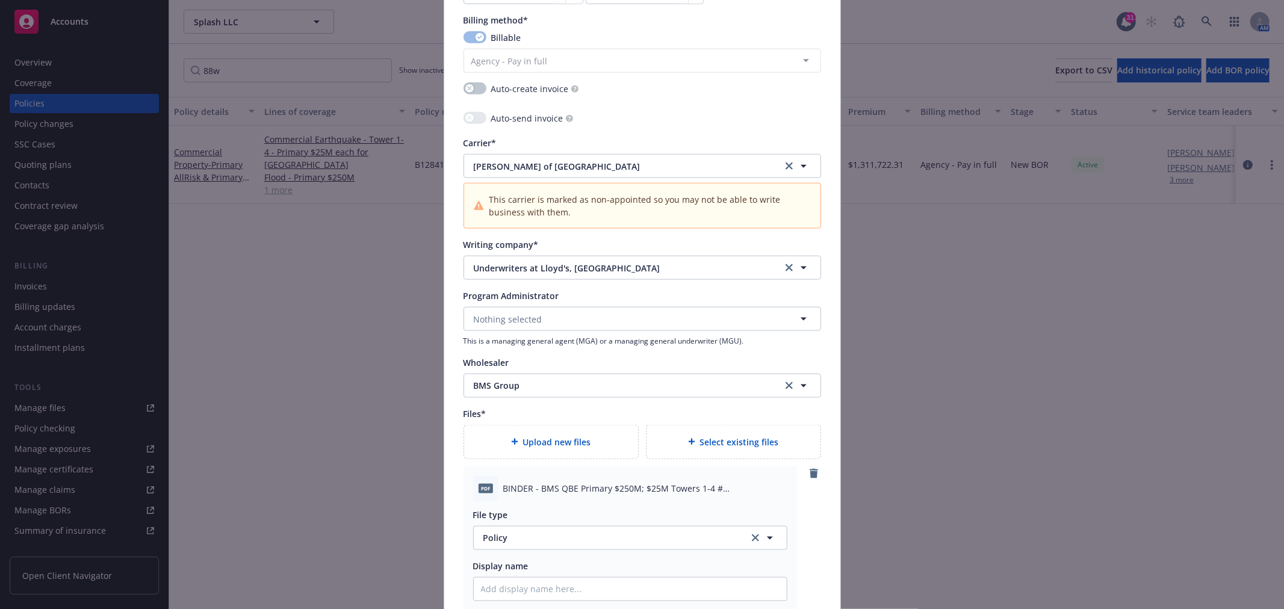
scroll to position [1513, 0]
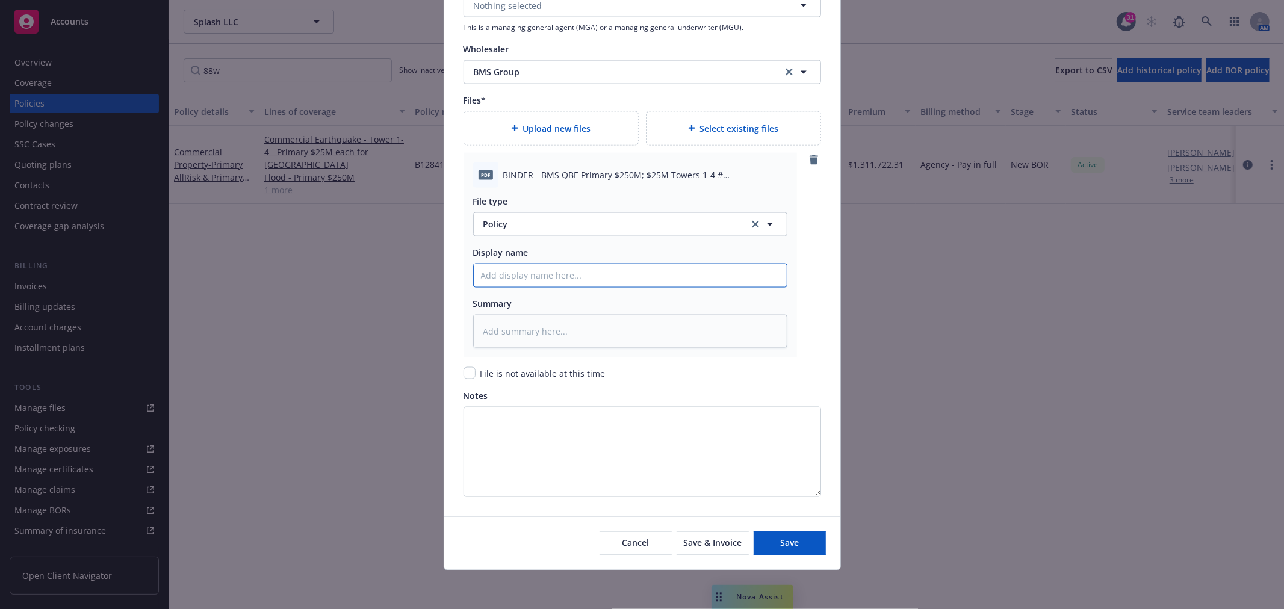
click at [612, 284] on input "Policy display name" at bounding box center [630, 275] width 313 height 23
paste input "BINDER - BMS QBE Primary $250M; $25M Towers 1-4 # B128416688W25.pdf"
type textarea "x"
type input "BINDER - BMS QBE Primary $250M; $25M Towers 1-4 # B128416688W25.pdf"
type textarea "x"
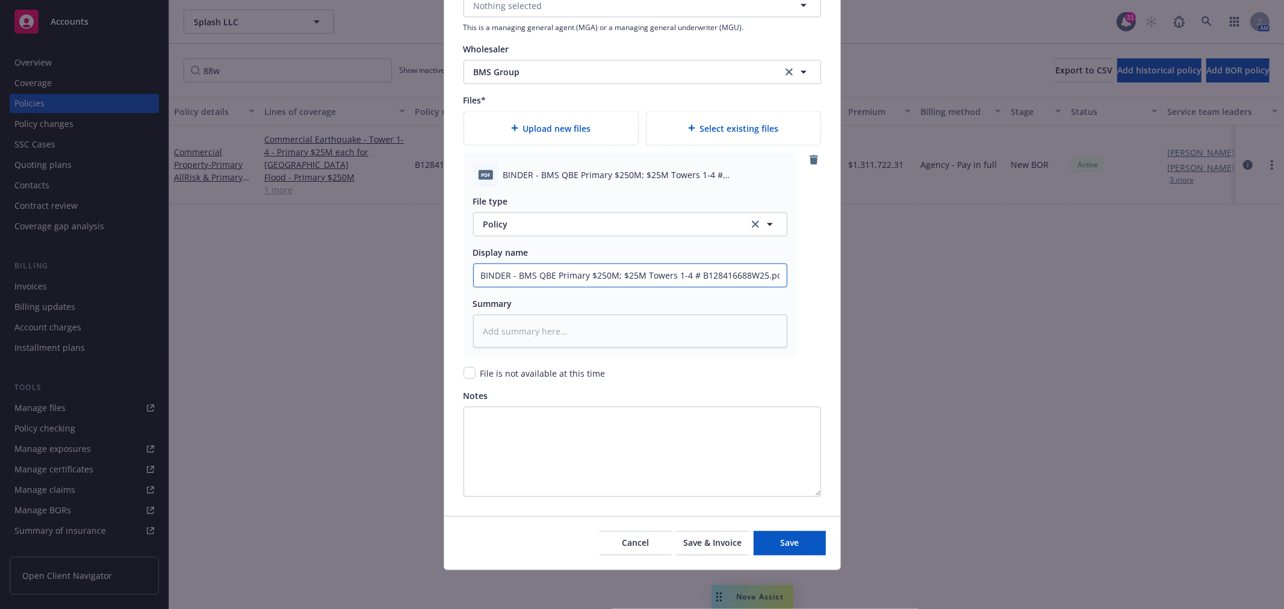
type input "BINDER - BMS QBE Primary $250M; $25M Towers 1-4 # B128416688W25.pd"
type textarea "x"
type input "BINDER - BMS QBE Primary $250M; $25M Towers 1-4 # B128416688W25.p"
type textarea "x"
type input "BINDER - BMS QBE Primary $250M; $25M Towers 1-4 # B128416688W25."
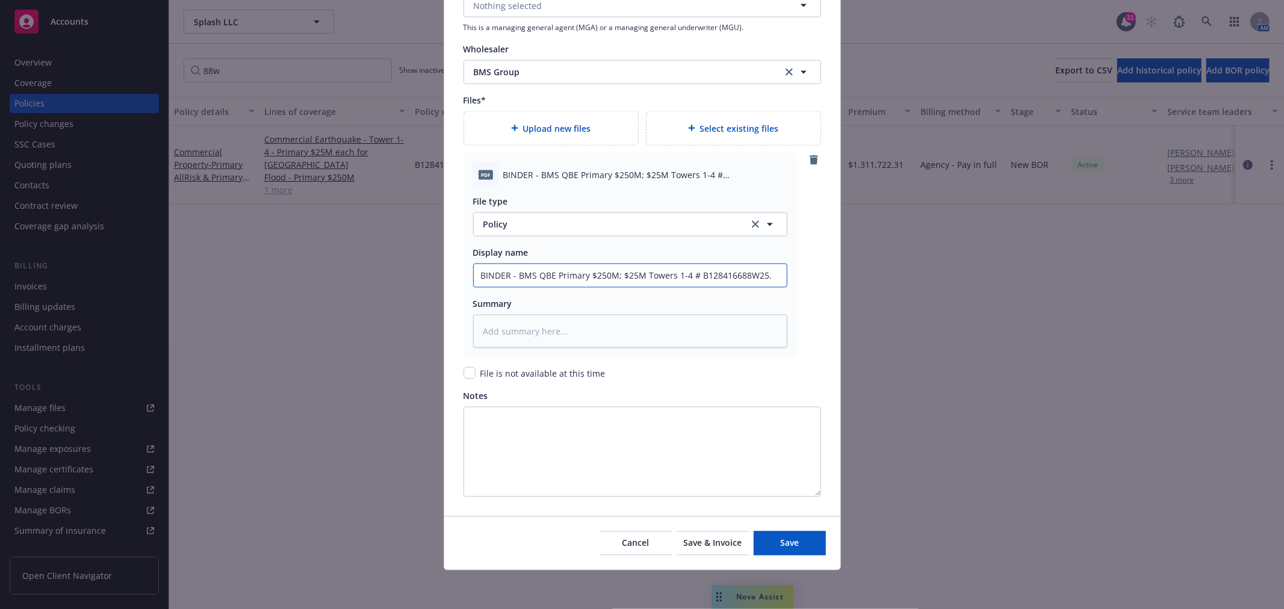
type textarea "x"
type input "BINDER - BMS QBE Primary $250M; $25M Towers 1-4 # B128416688W25"
click at [617, 225] on span "Policy" at bounding box center [609, 224] width 252 height 13
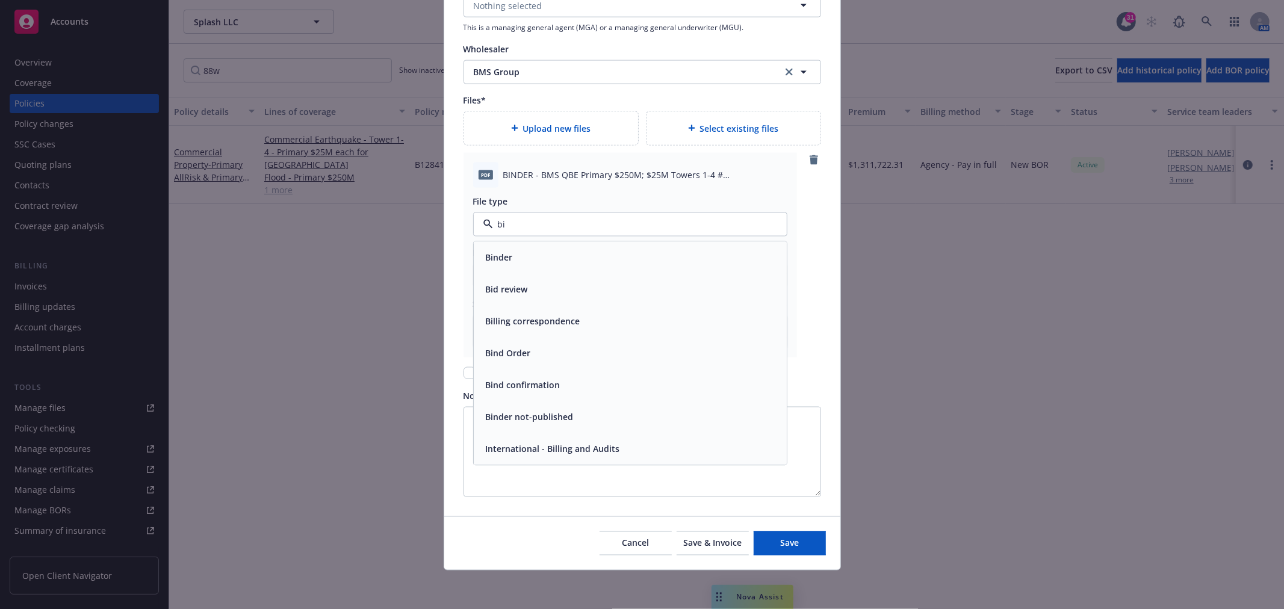
type input "bin"
click at [542, 254] on div "Binder" at bounding box center [630, 257] width 299 height 17
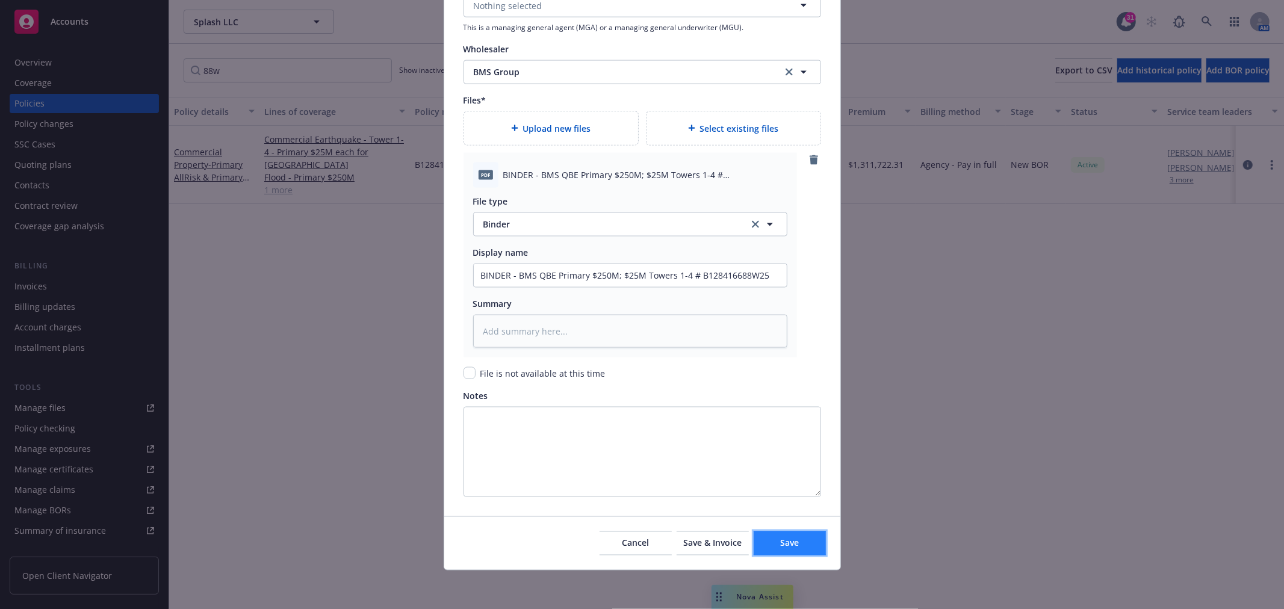
click at [807, 539] on button "Save" at bounding box center [790, 544] width 72 height 24
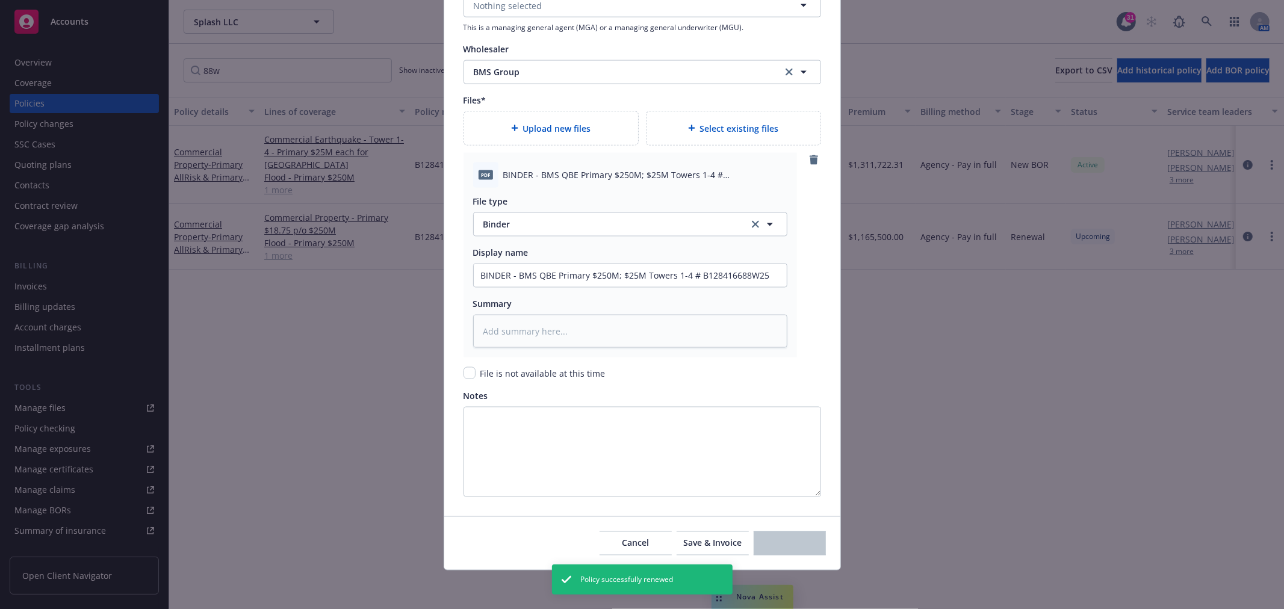
type textarea "x"
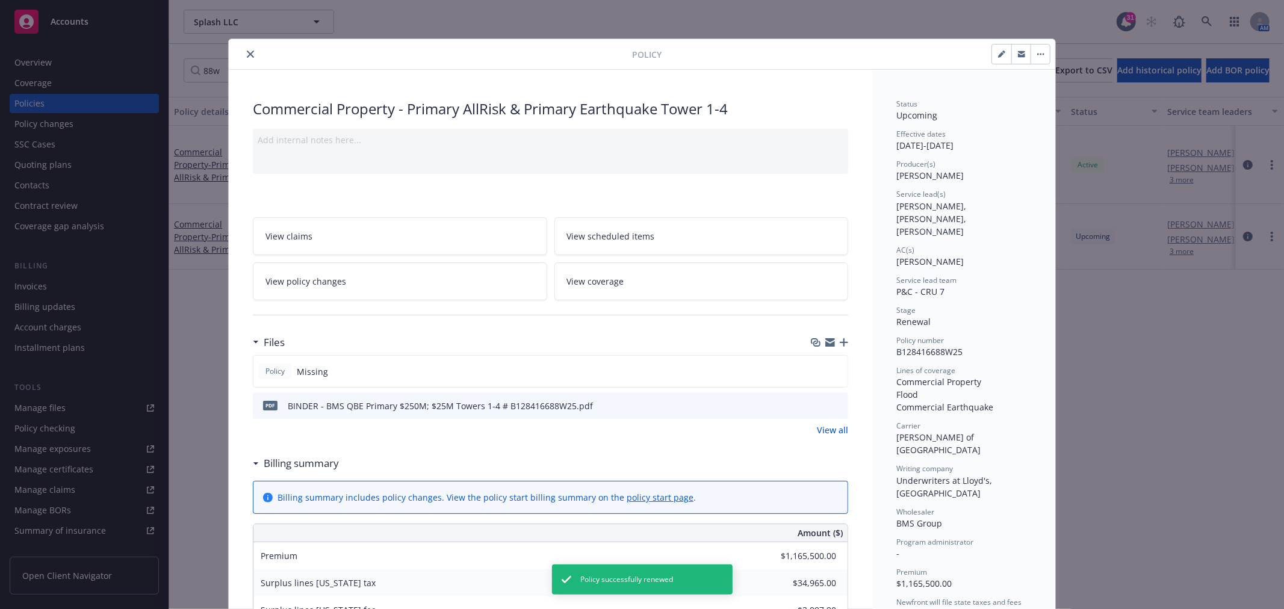
click at [248, 50] on button "close" at bounding box center [250, 54] width 14 height 14
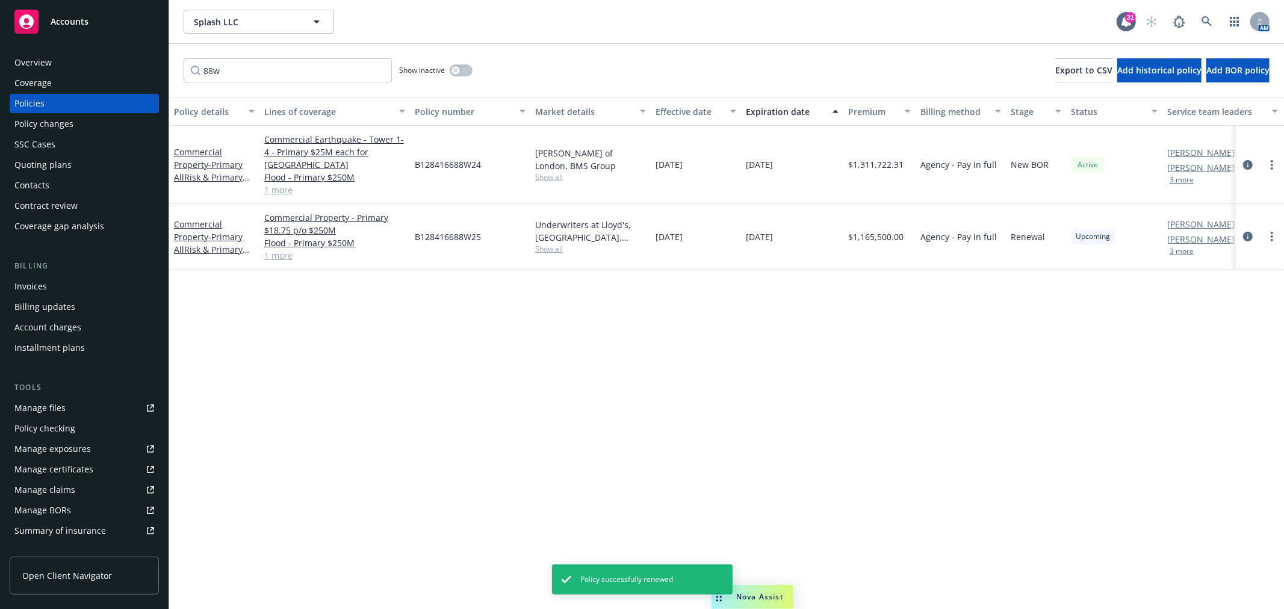
click at [243, 49] on div "88w Show inactive Export to CSV Add historical policy Add BOR policy" at bounding box center [726, 70] width 1115 height 53
click at [240, 67] on input "88w" at bounding box center [288, 70] width 208 height 24
drag, startPoint x: 240, startPoint y: 67, endPoint x: 146, endPoint y: 64, distance: 94.0
click at [146, 64] on div "Accounts Overview Coverage Policies Policy changes SSC Cases Quoting plans Cont…" at bounding box center [642, 304] width 1284 height 609
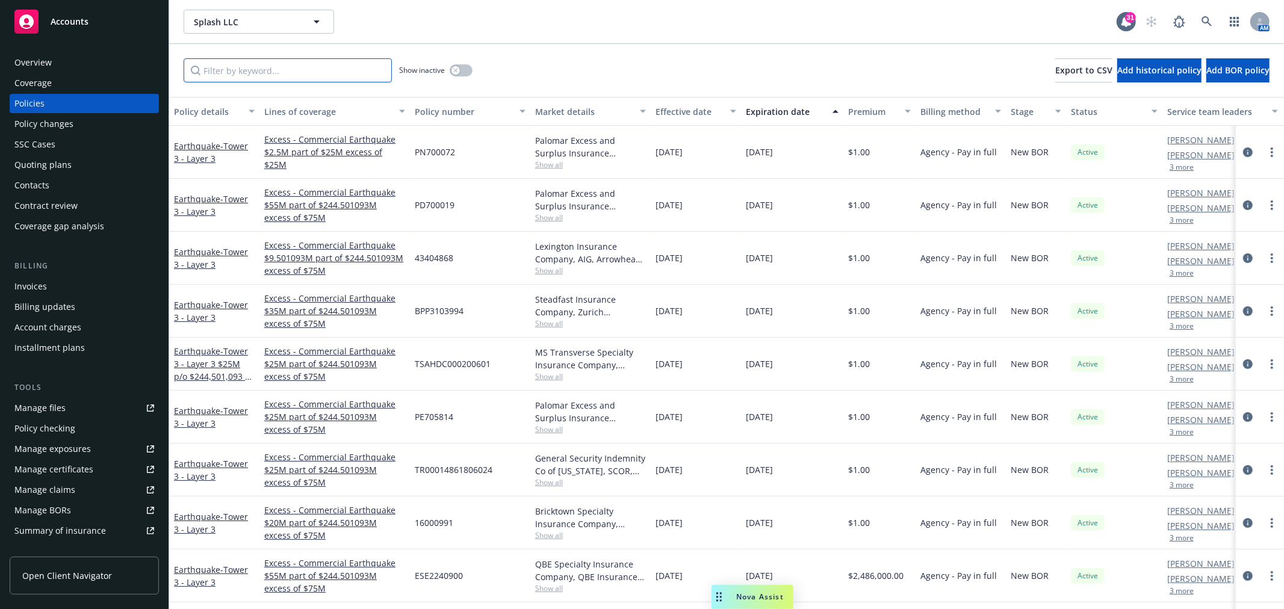
click at [281, 66] on input "Filter by keyword..." at bounding box center [288, 70] width 208 height 24
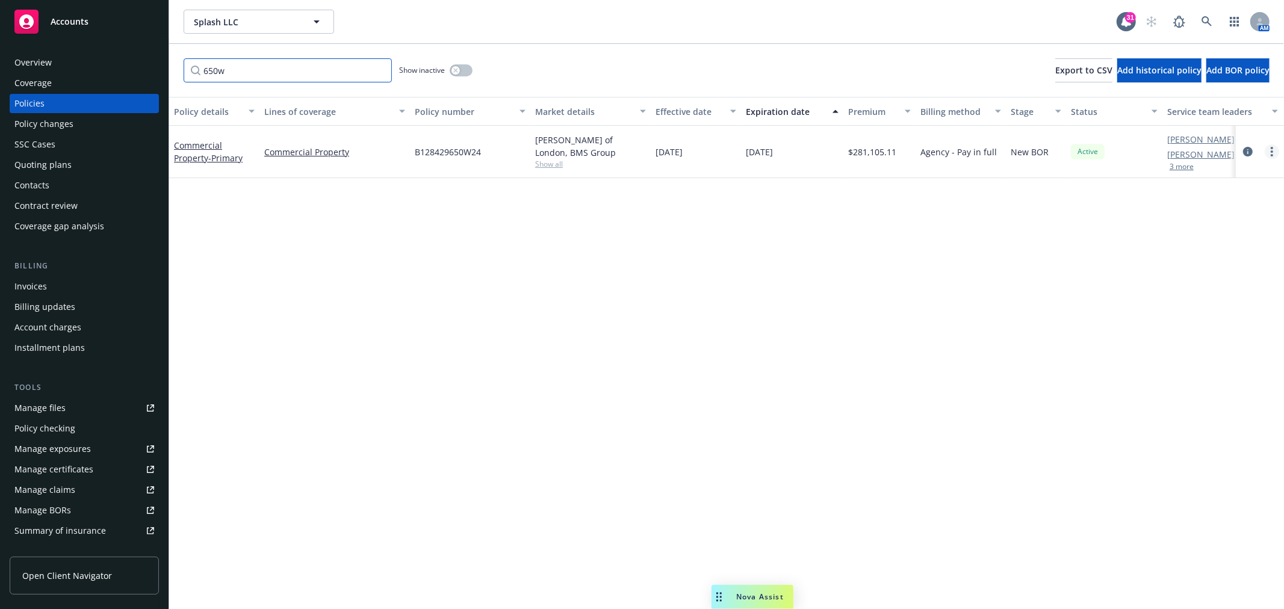
type input "650w"
click at [1270, 152] on link "more" at bounding box center [1272, 151] width 14 height 14
click at [1218, 199] on link "Renew with incumbent" at bounding box center [1207, 200] width 141 height 24
select select "12"
select select "CA"
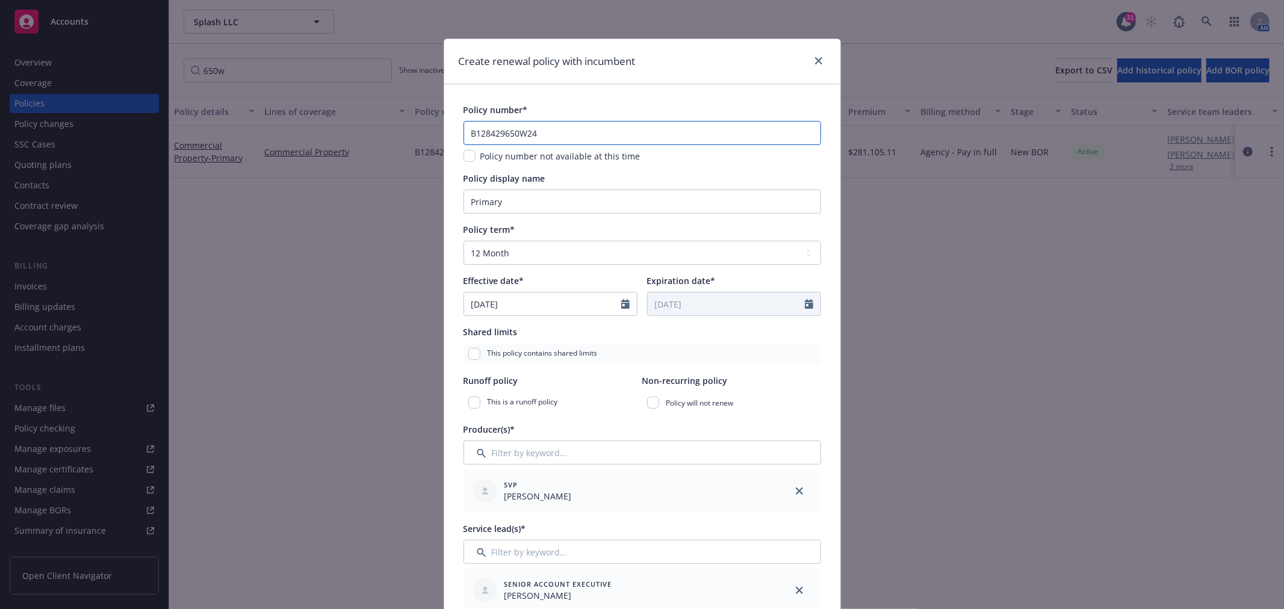
click at [591, 129] on input "B128429650W24" at bounding box center [643, 133] width 358 height 24
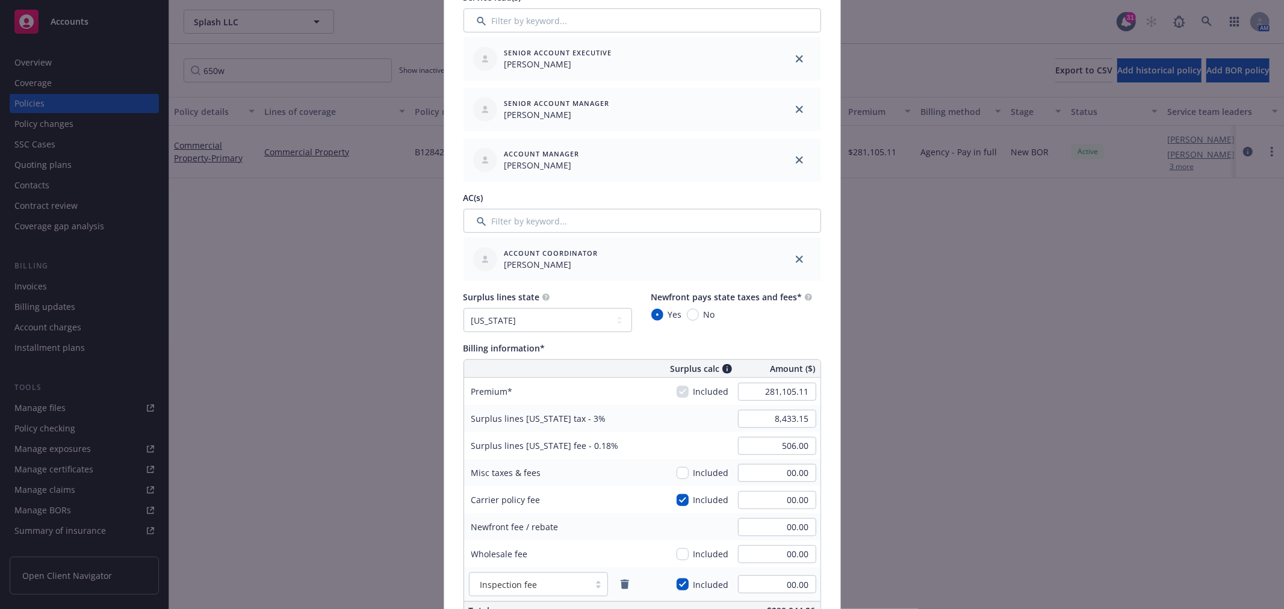
scroll to position [535, 0]
type input "B128429650W25"
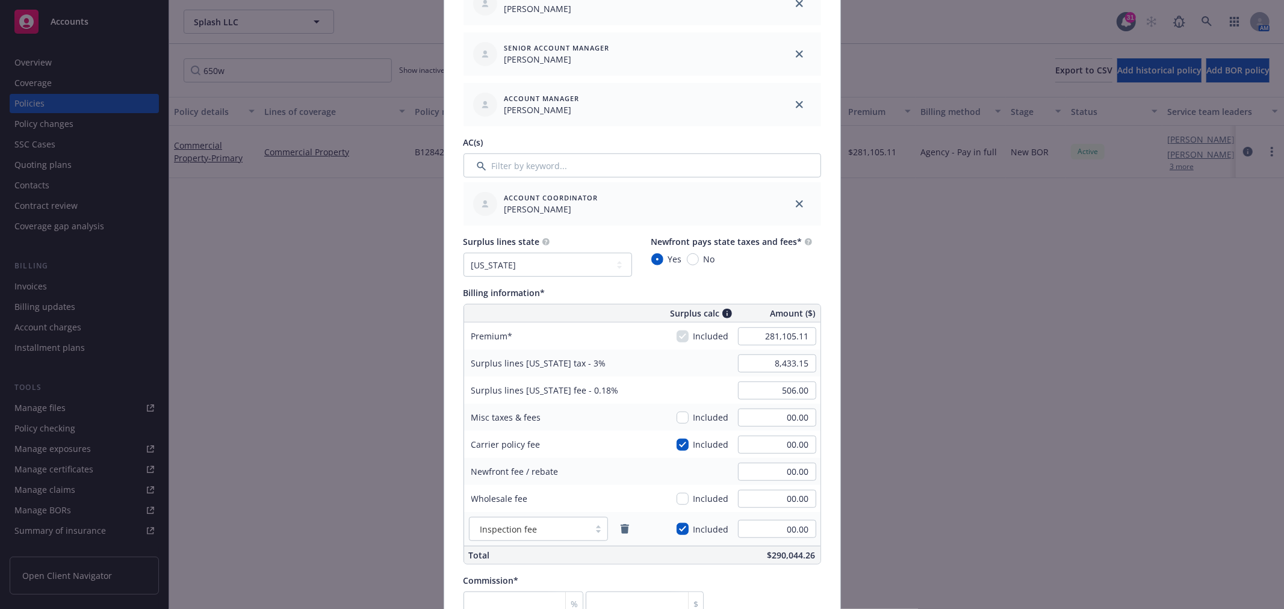
scroll to position [602, 0]
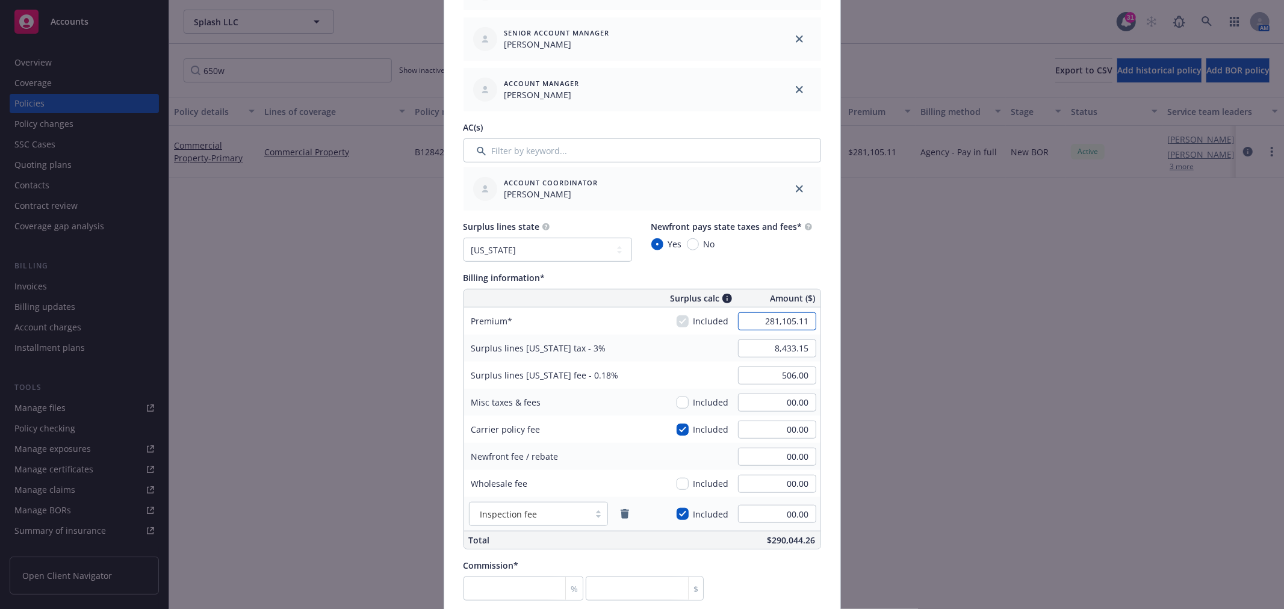
drag, startPoint x: 749, startPoint y: 323, endPoint x: 757, endPoint y: 328, distance: 9.2
click at [749, 323] on input "281,105.11" at bounding box center [777, 321] width 78 height 18
type input "274,000.00"
type input "8,220.00"
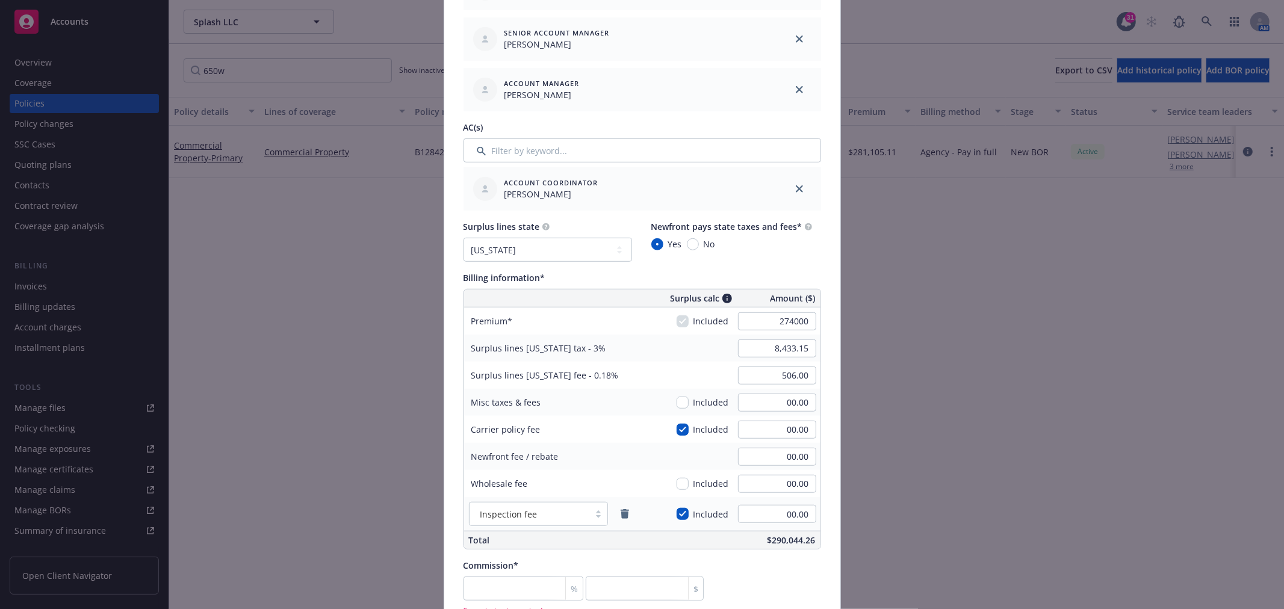
type input "493.20"
click at [701, 352] on div "Surplus lines [US_STATE] tax - 3% 8,220.00" at bounding box center [642, 348] width 356 height 27
click at [532, 594] on input "number" at bounding box center [524, 589] width 120 height 24
type input "1"
type input "2740"
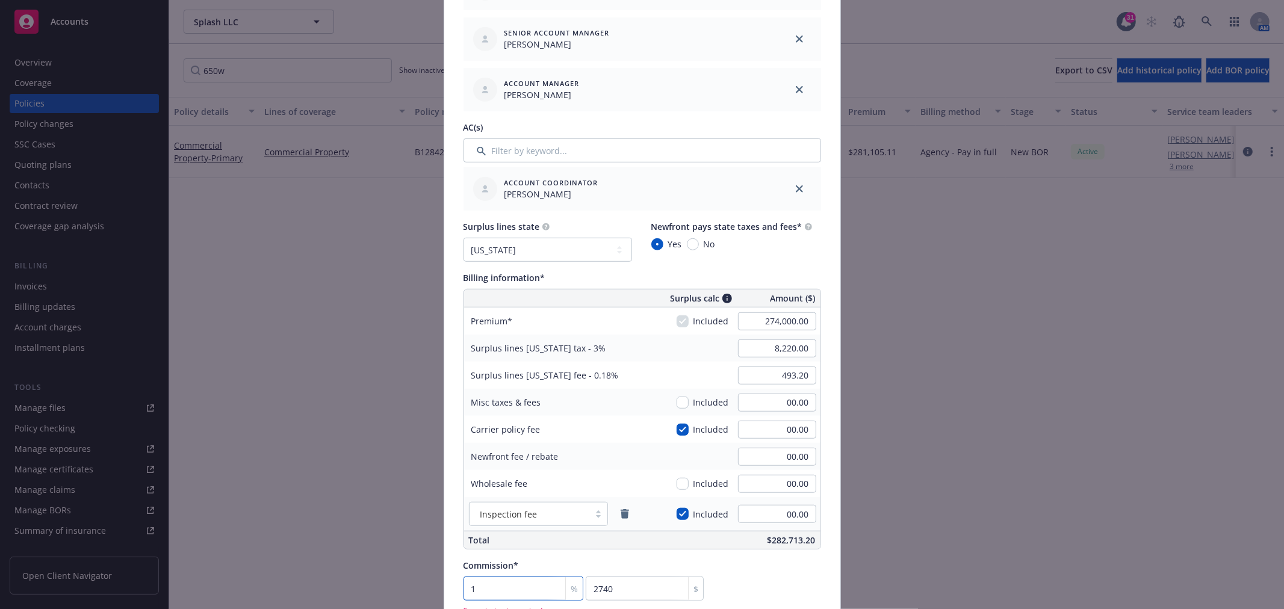
type input "12"
type input "32880"
type input "12.5"
type input "34250"
type input "12.5"
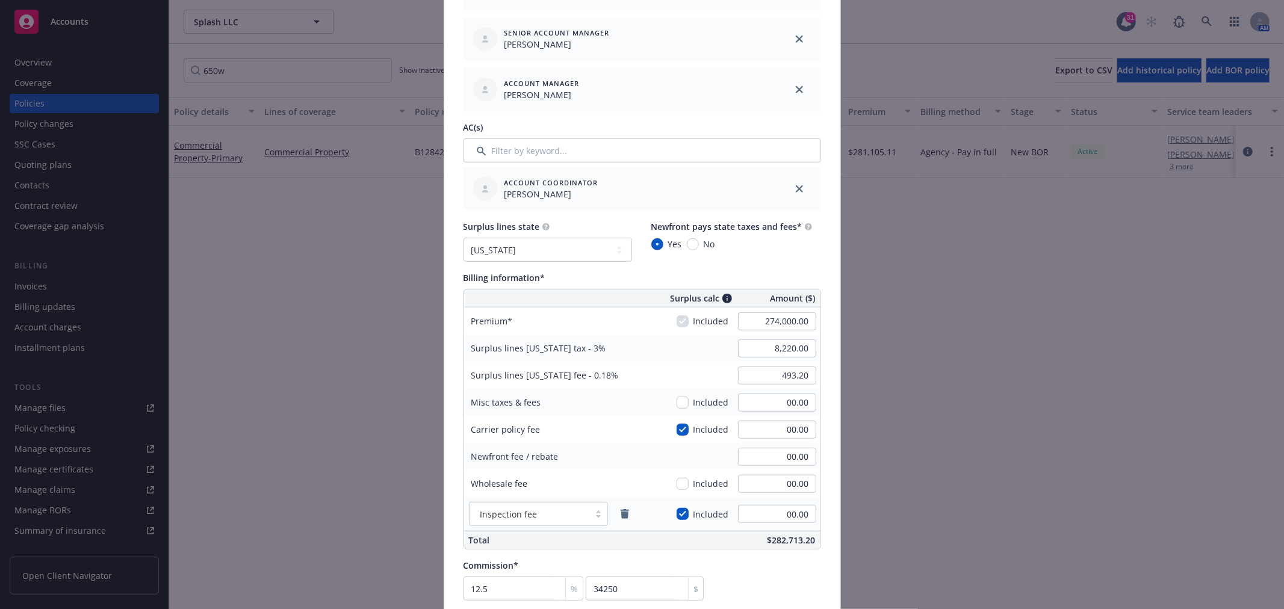
click at [771, 590] on div "Commission* 12.5 % 34250 $" at bounding box center [643, 580] width 358 height 42
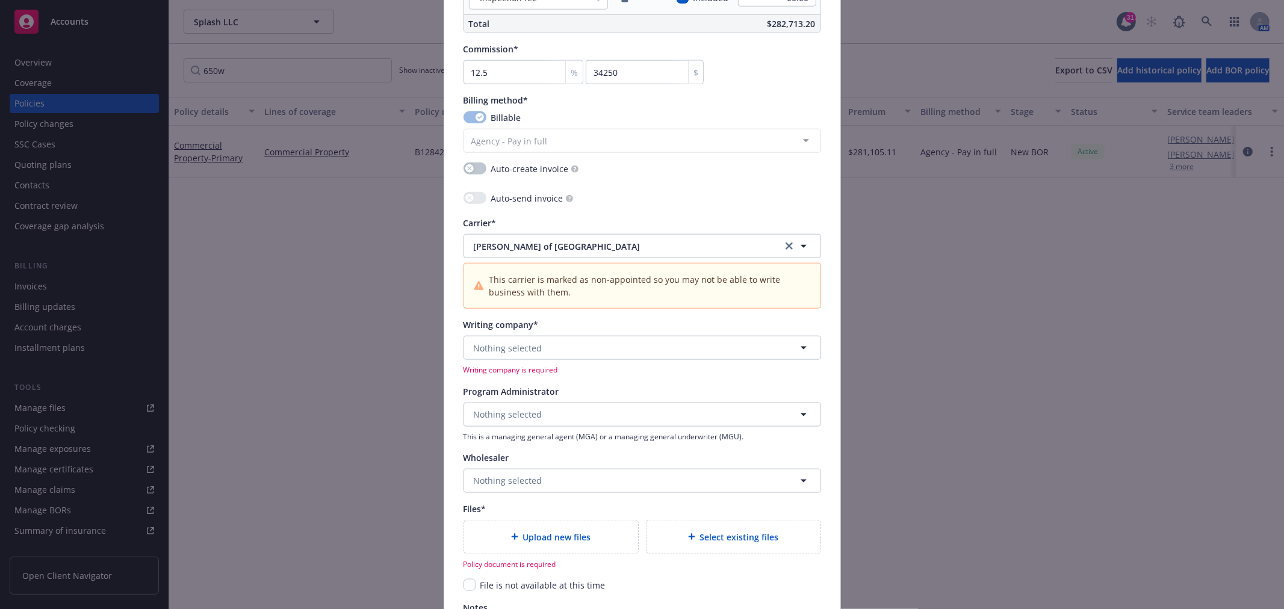
scroll to position [1137, 0]
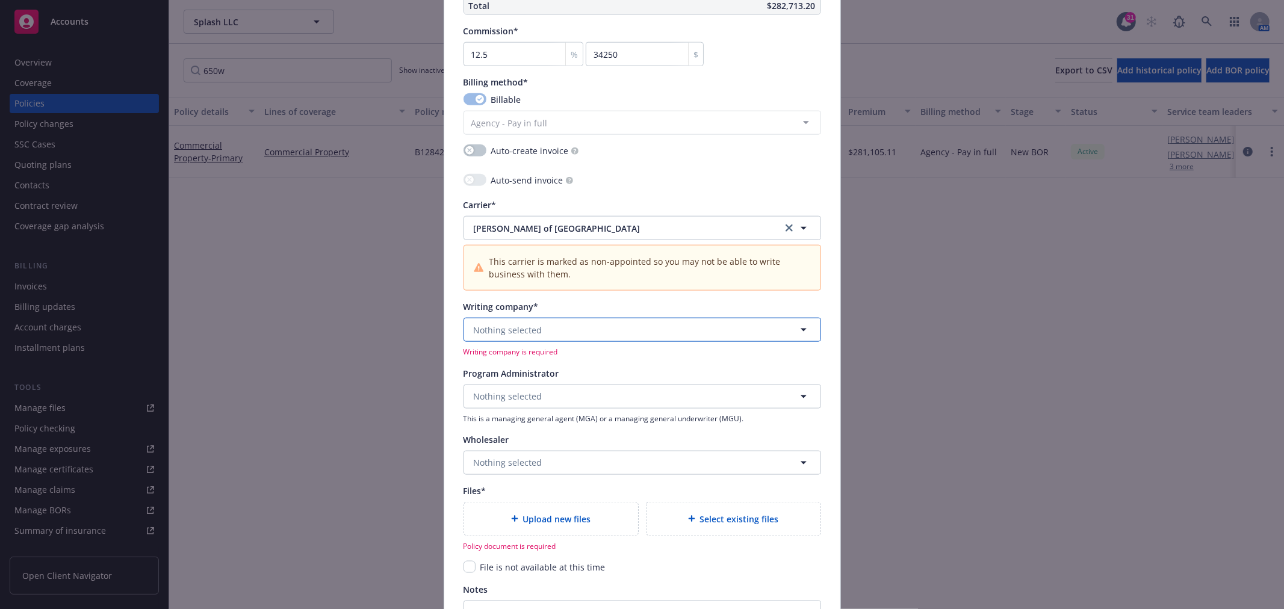
click at [558, 323] on button "Nothing selected" at bounding box center [643, 330] width 358 height 24
click at [563, 408] on strong "Underwriters at Lloyd's, [GEOGRAPHIC_DATA]" at bounding box center [570, 409] width 187 height 11
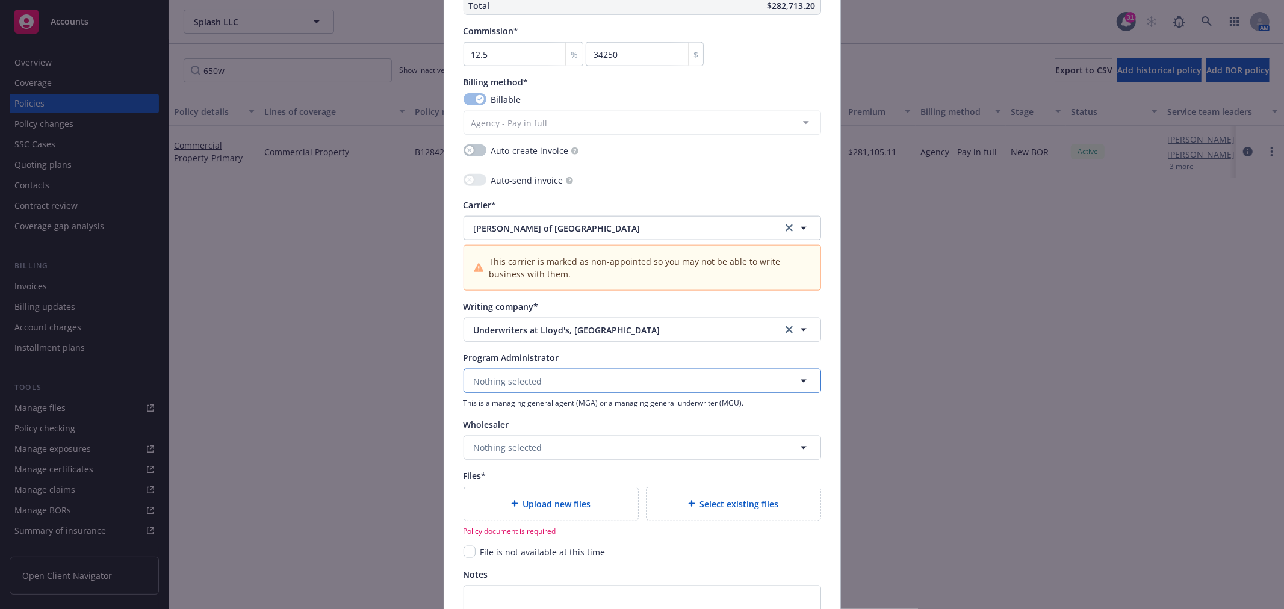
click at [542, 381] on button "Nothing selected" at bounding box center [643, 381] width 358 height 24
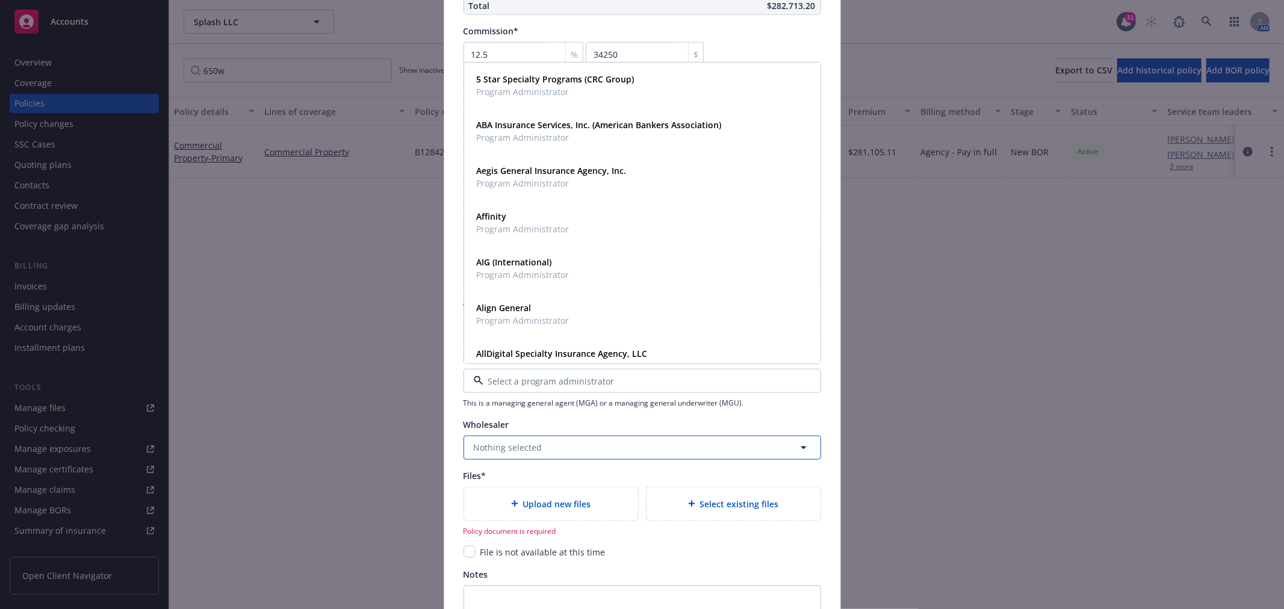
click at [520, 446] on span "Nothing selected" at bounding box center [508, 447] width 69 height 13
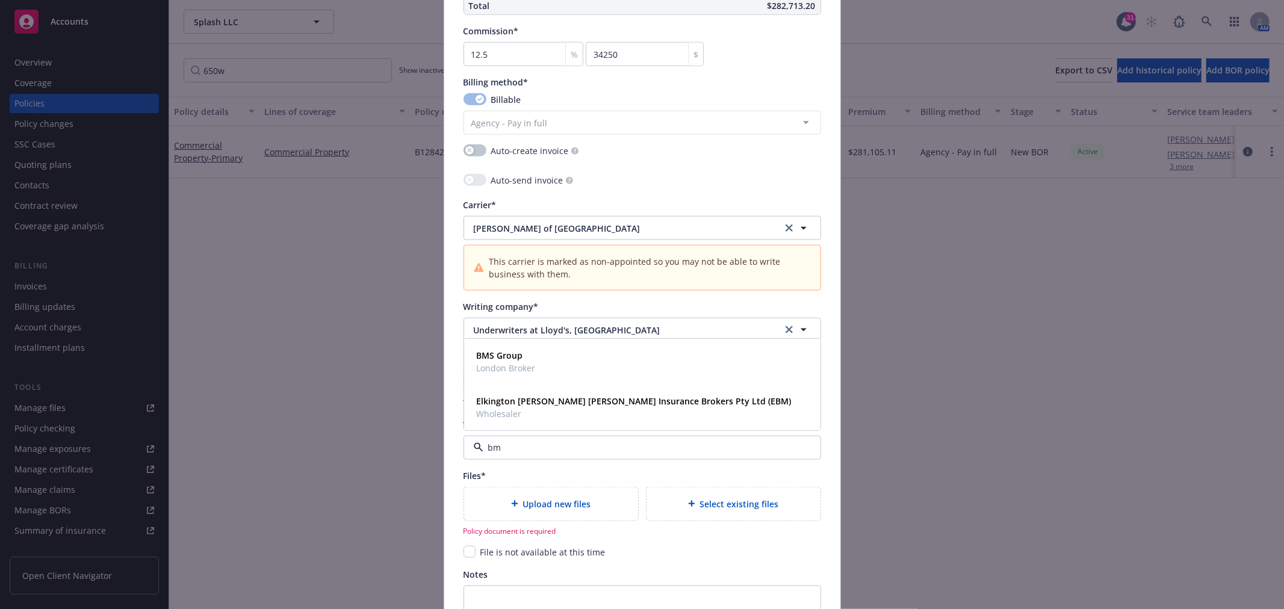
type input "bms"
click at [514, 401] on strong "BMS Group" at bounding box center [500, 401] width 46 height 11
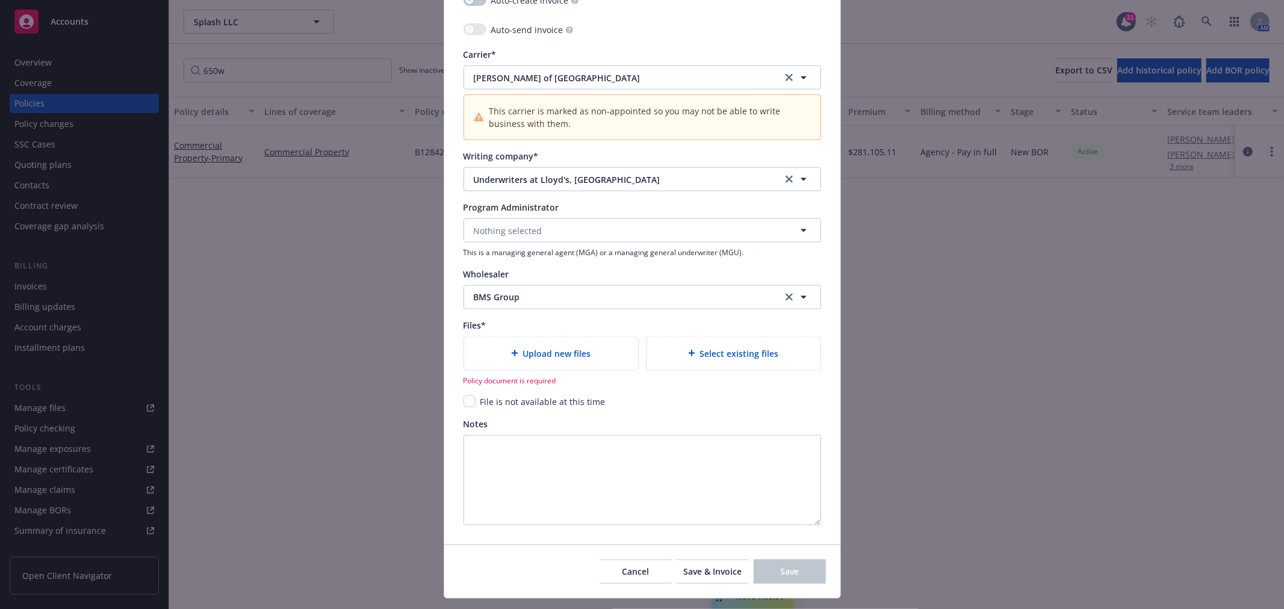
scroll to position [1317, 0]
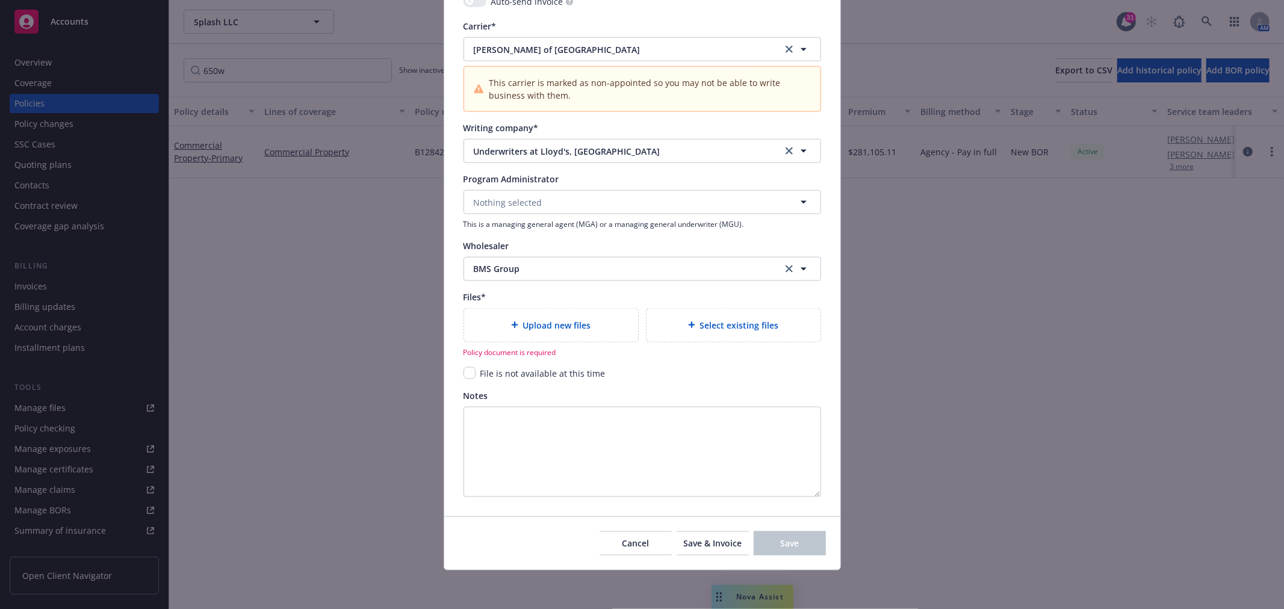
click at [582, 307] on div "Files* Upload new files Select existing files Policy document is required" at bounding box center [643, 324] width 358 height 67
click at [575, 319] on span "Upload new files" at bounding box center [557, 325] width 68 height 13
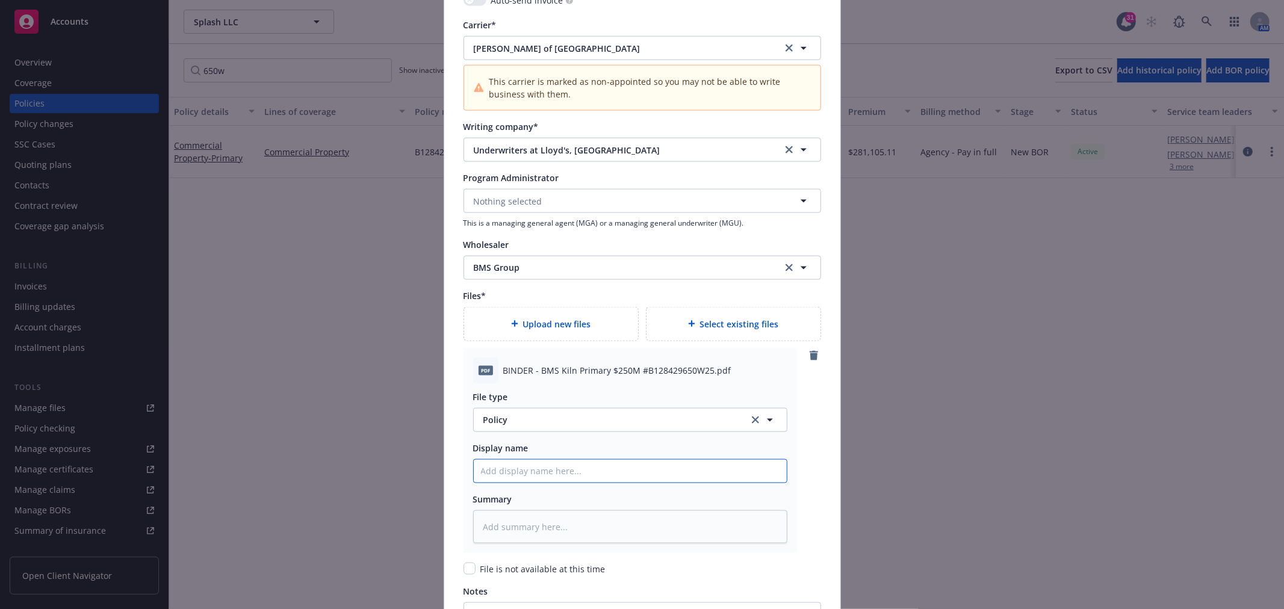
click at [583, 474] on input "Policy display name" at bounding box center [630, 471] width 313 height 23
paste input "BINDER - BMS Kiln Primary $250M #B128429650W25.pdf"
type textarea "x"
type input "BINDER - BMS Kiln Primary $250M #B128429650W25.pdf"
type textarea "x"
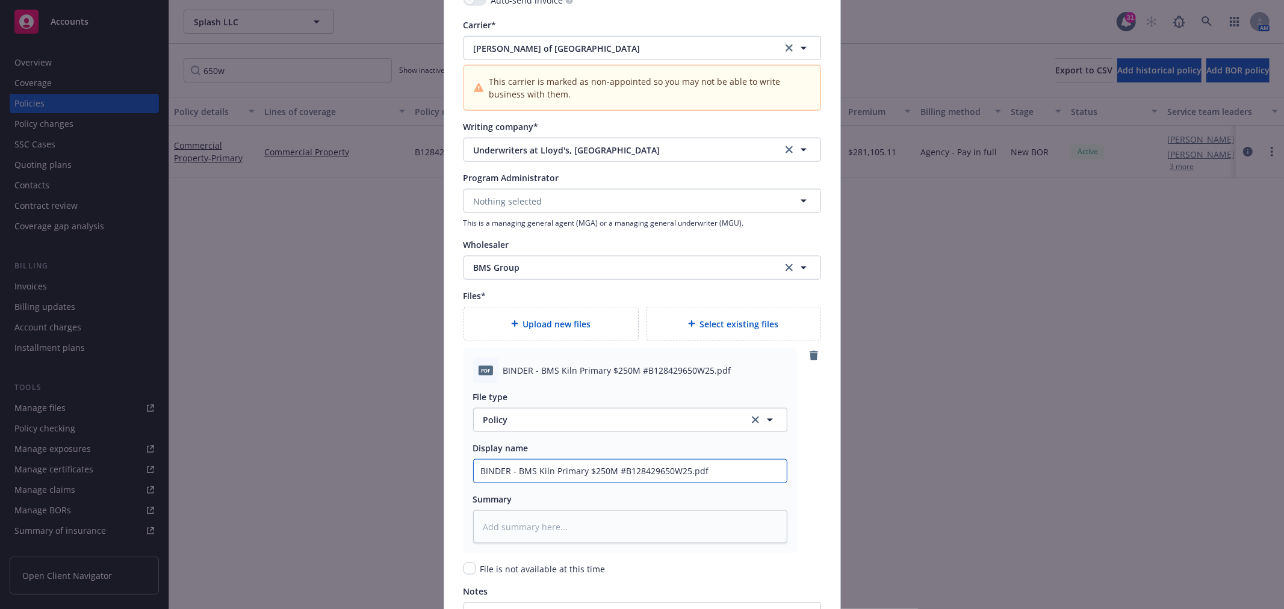
type input "BINDER - BMS Kiln Primary $250M #B128429650W25.pd"
type textarea "x"
type input "BINDER - BMS Kiln Primary $250M #B128429650W25.p"
type textarea "x"
type input "BINDER - BMS Kiln Primary $250M #B128429650W25."
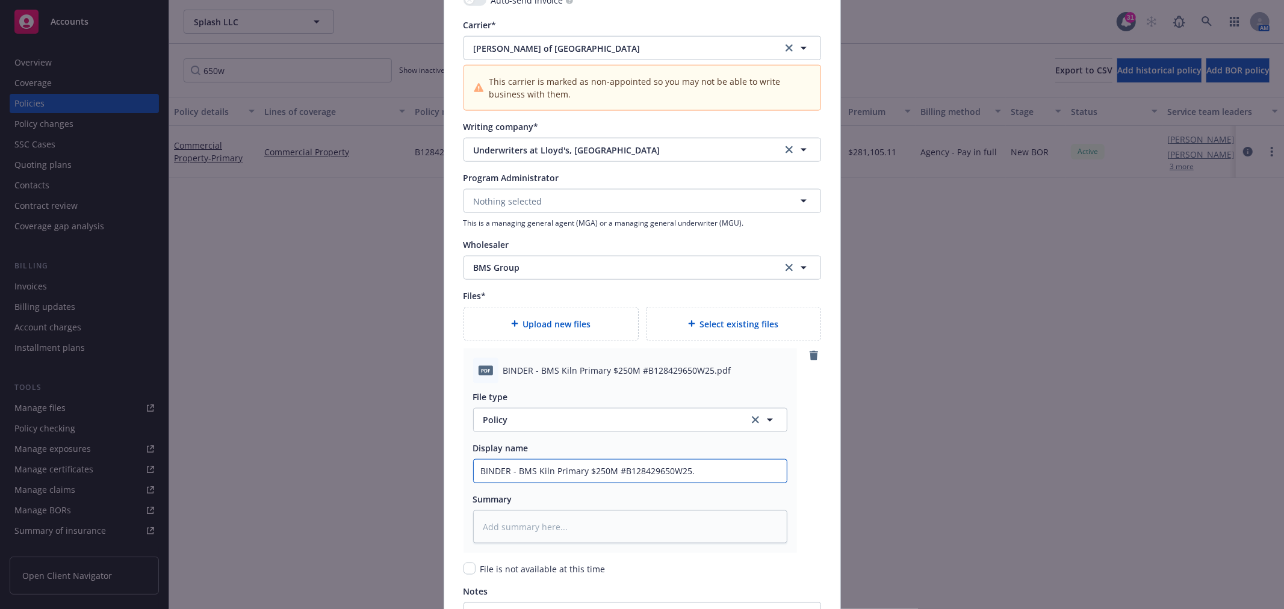
type textarea "x"
type input "BINDER - BMS Kiln Primary $250M #B128429650W25"
click at [606, 416] on span "Policy" at bounding box center [609, 420] width 252 height 13
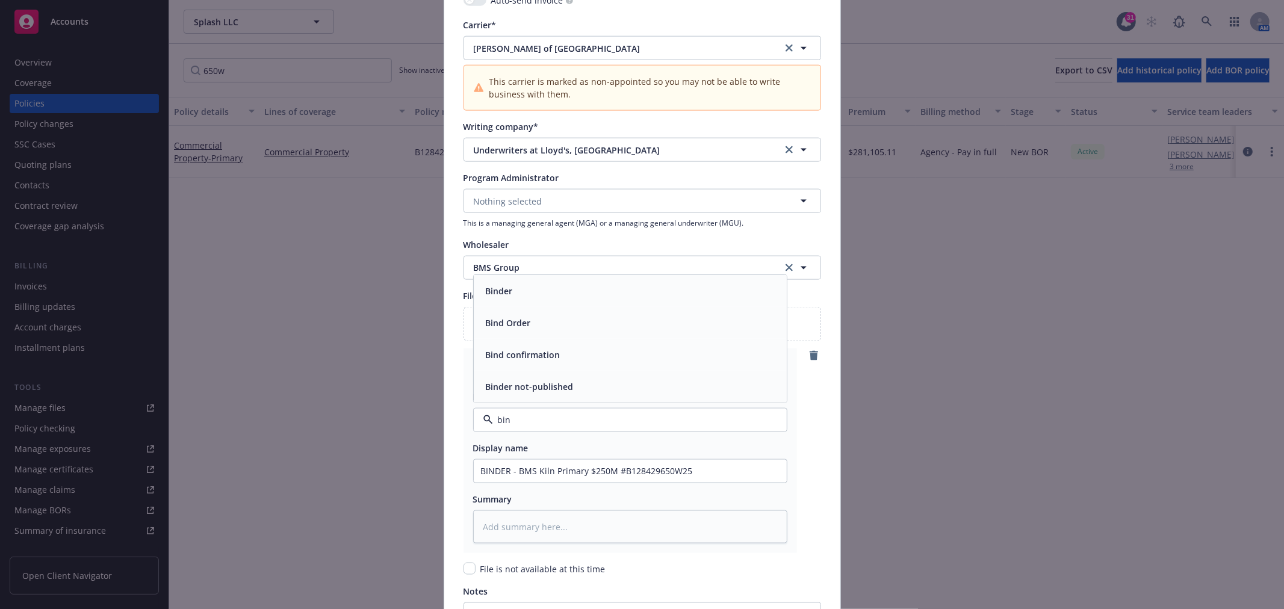
type input "bind"
click at [592, 291] on div "Binder" at bounding box center [630, 290] width 299 height 17
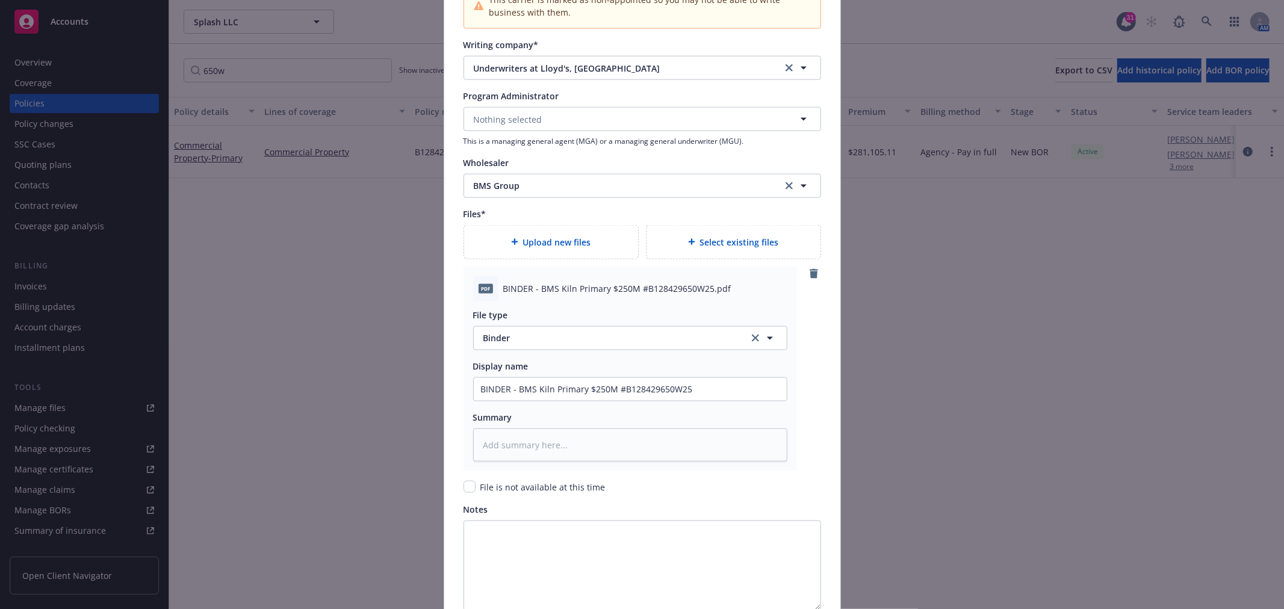
scroll to position [1513, 0]
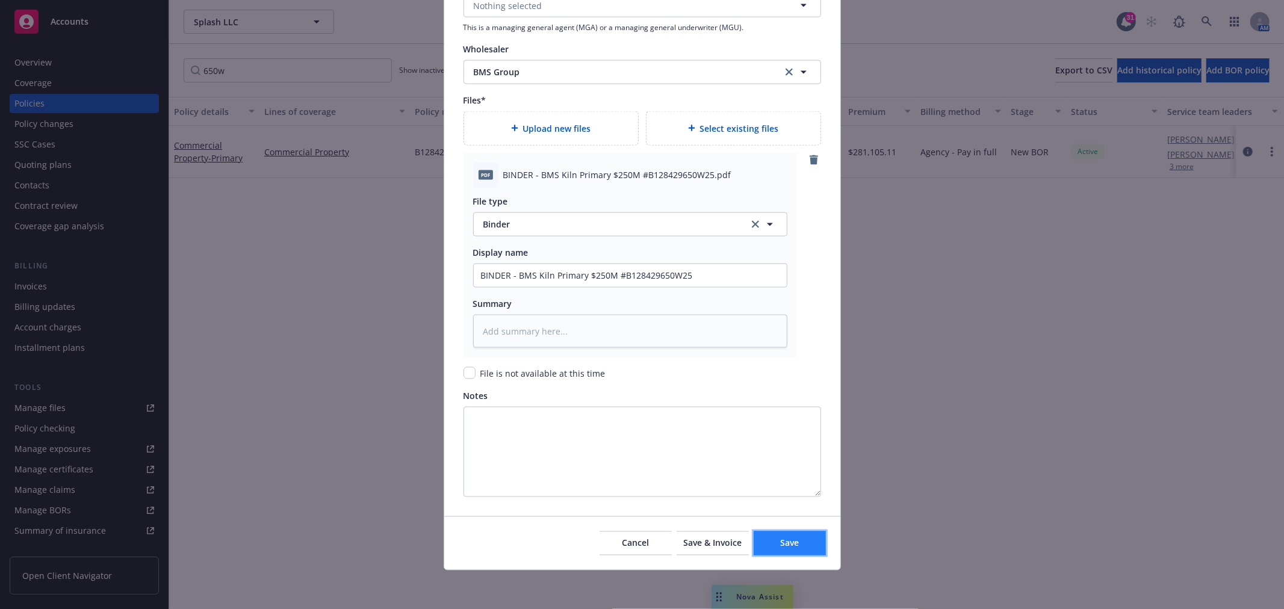
click at [789, 543] on span "Save" at bounding box center [789, 543] width 19 height 11
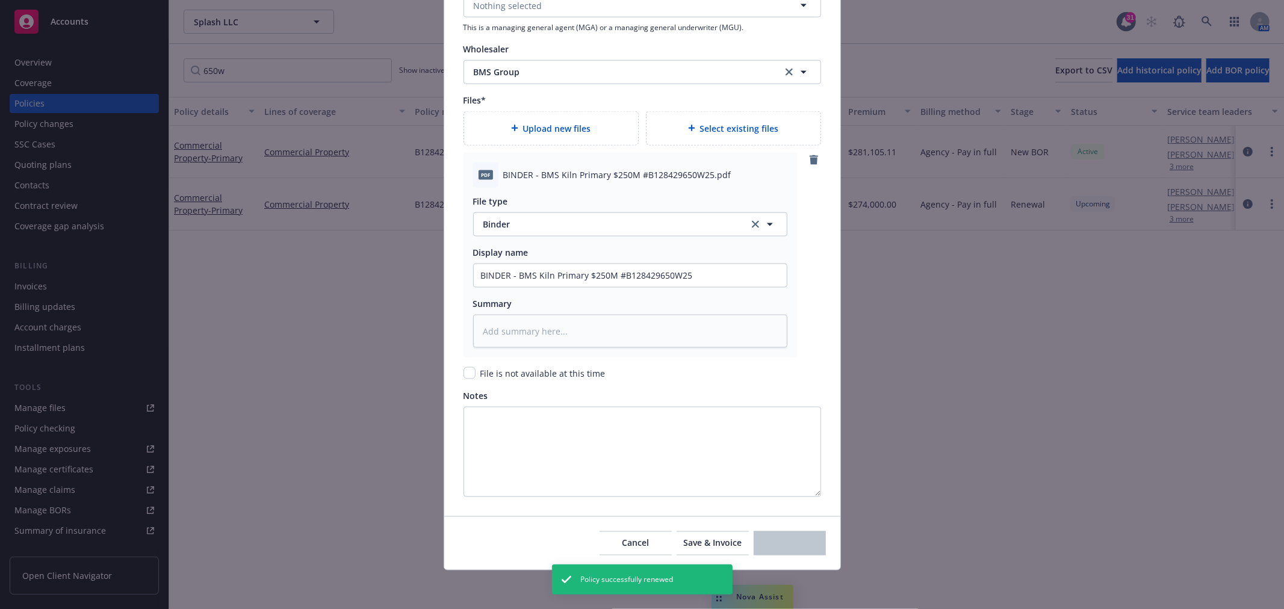
type textarea "x"
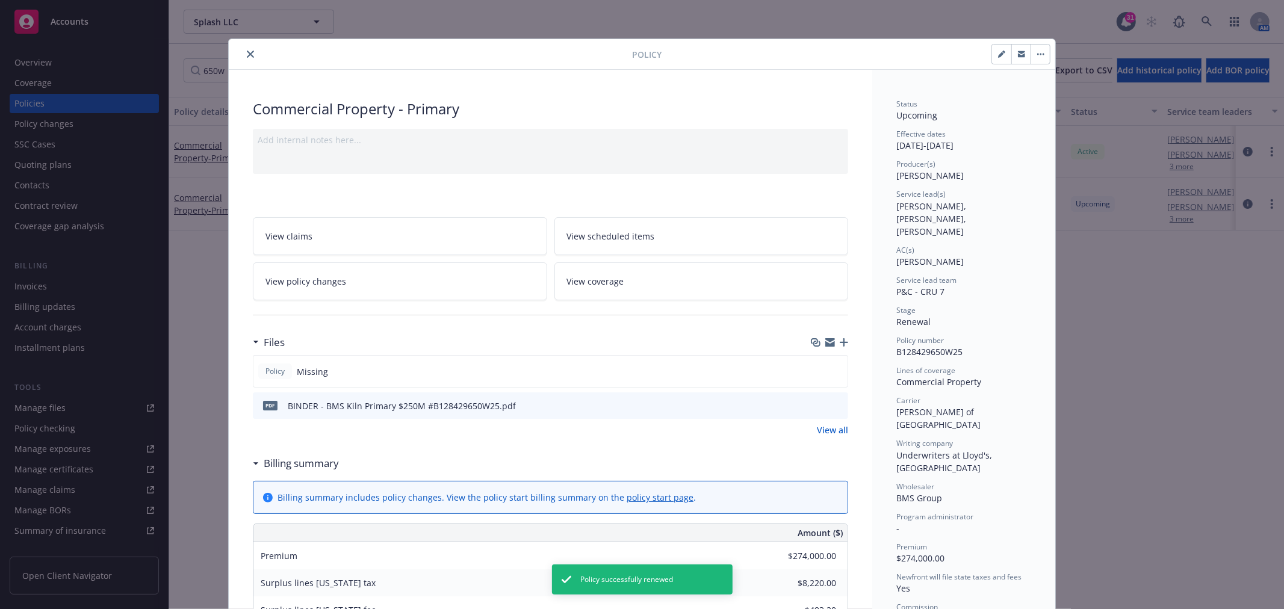
click at [247, 53] on icon "close" at bounding box center [250, 54] width 7 height 7
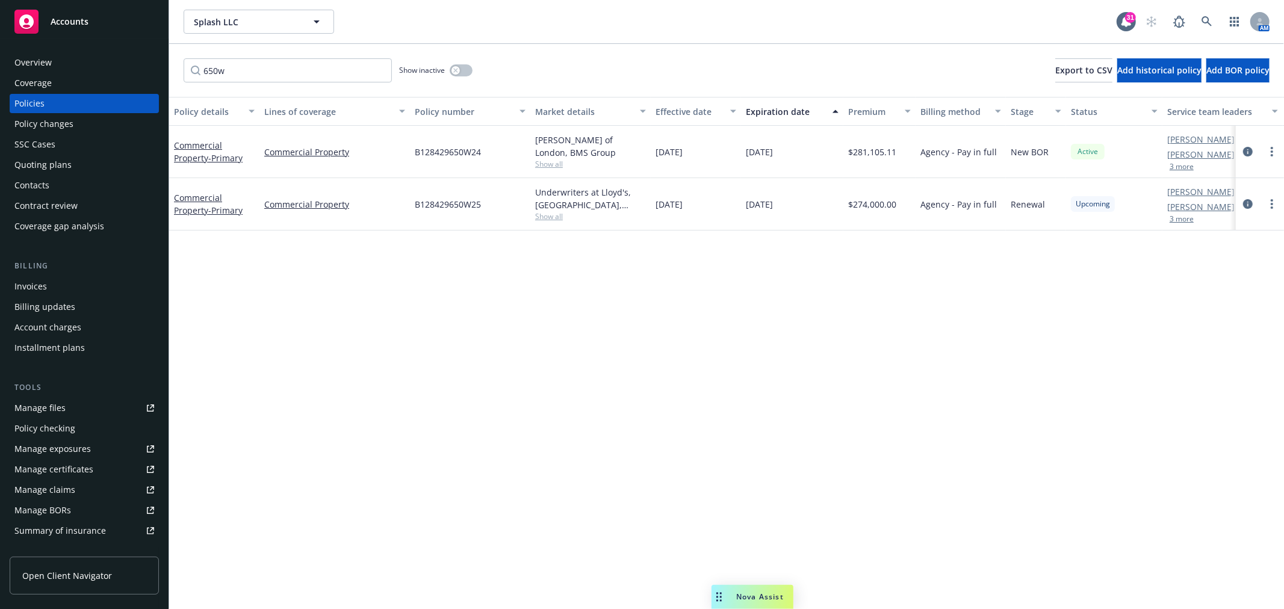
click at [876, 470] on div "Policy details Lines of coverage Policy number Market details Effective date Ex…" at bounding box center [726, 353] width 1115 height 512
